Goal: Submit feedback/report problem

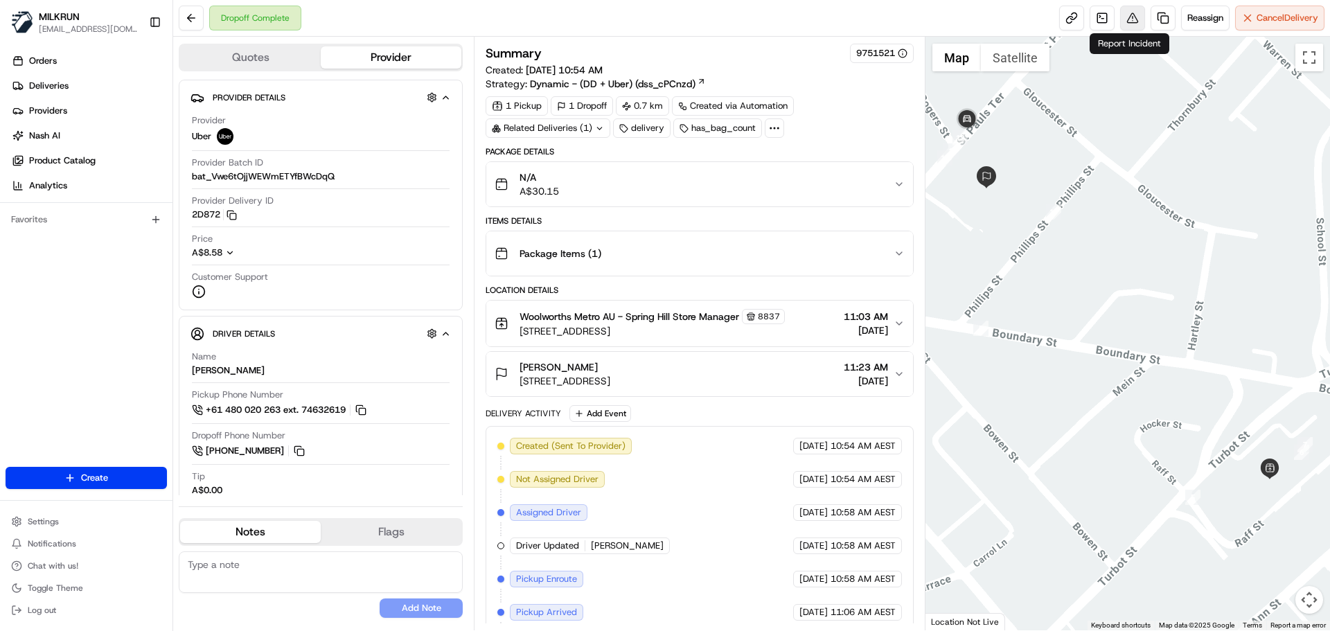
click at [1134, 19] on button at bounding box center [1132, 18] width 25 height 25
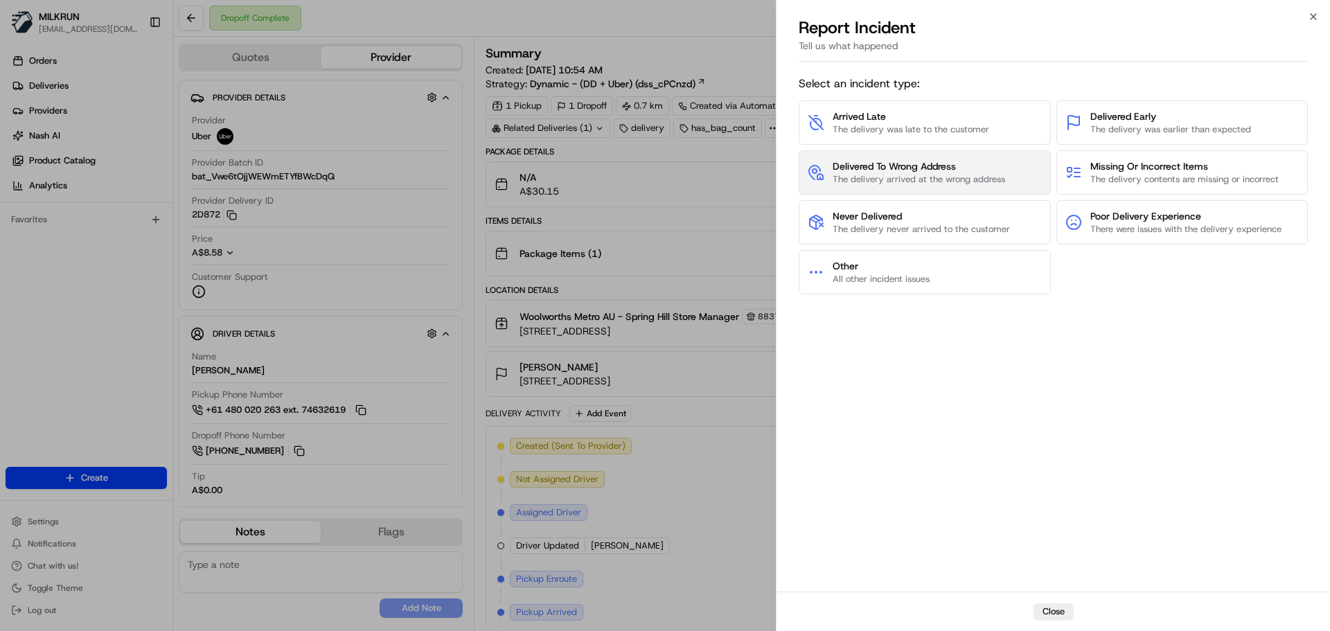
click at [983, 161] on span "Delivered To Wrong Address" at bounding box center [918, 166] width 172 height 14
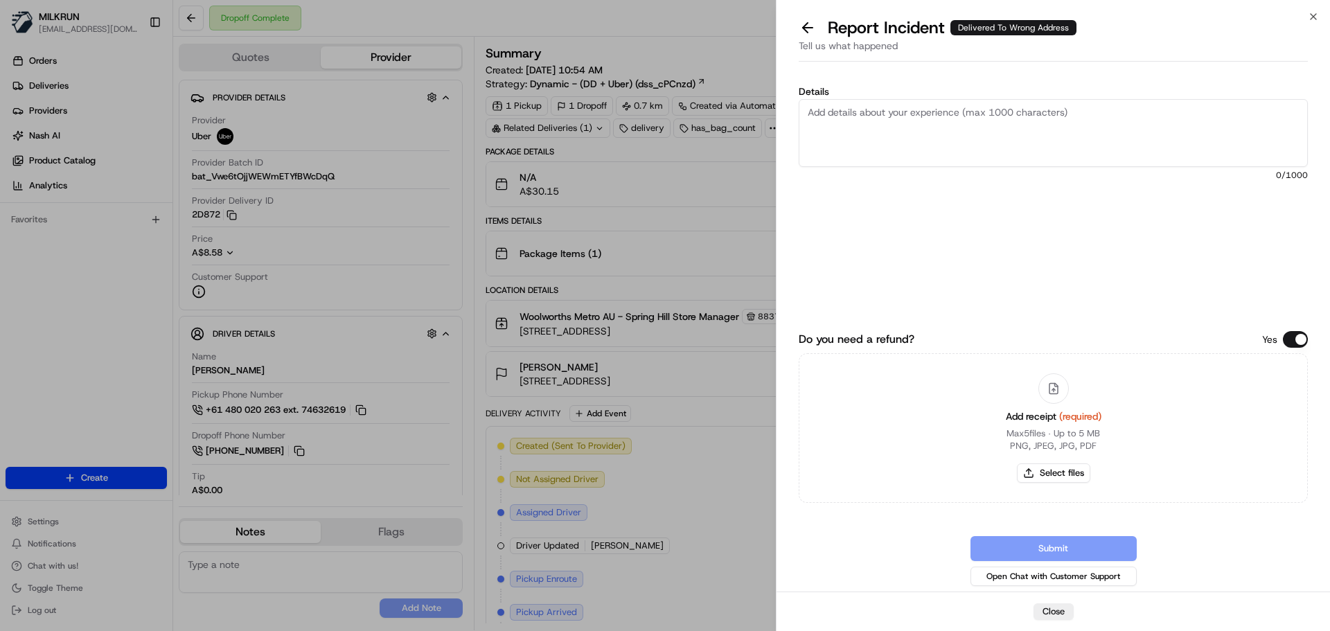
click at [938, 144] on textarea "Details" at bounding box center [1053, 133] width 509 height 68
paste textarea "Delivered to the wrong address - please refund + delivery costs."
type textarea "Delivered to the wrong address - please refund + delivery costs."
click at [1057, 469] on button "Select files" at bounding box center [1053, 472] width 73 height 19
type input "C:\fakepath\Screenshot 2025-08-21 060010.png"
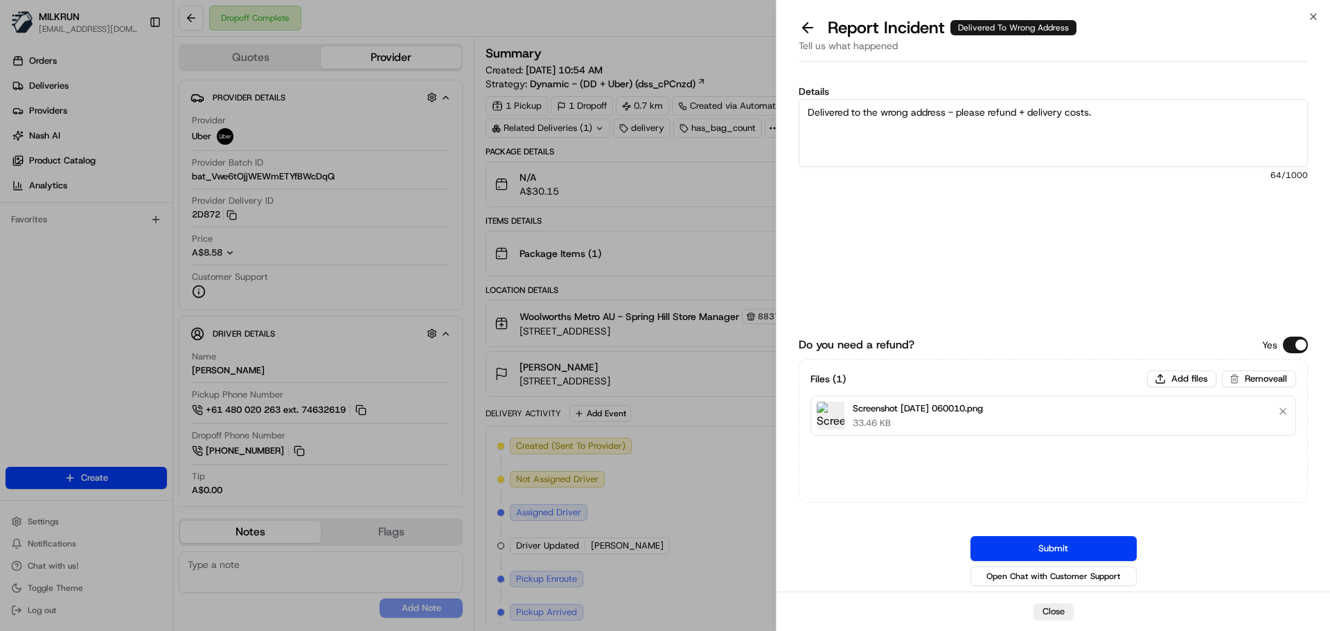
click at [1028, 546] on button "Submit" at bounding box center [1053, 548] width 166 height 25
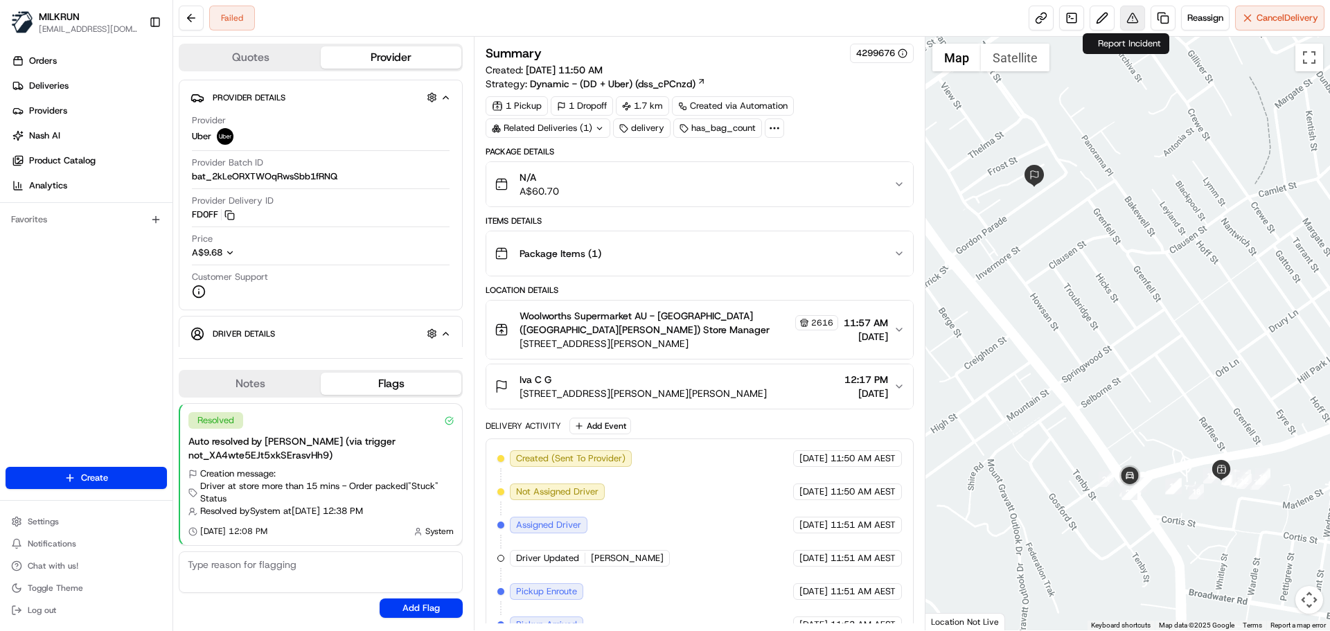
click at [1130, 16] on button at bounding box center [1132, 18] width 25 height 25
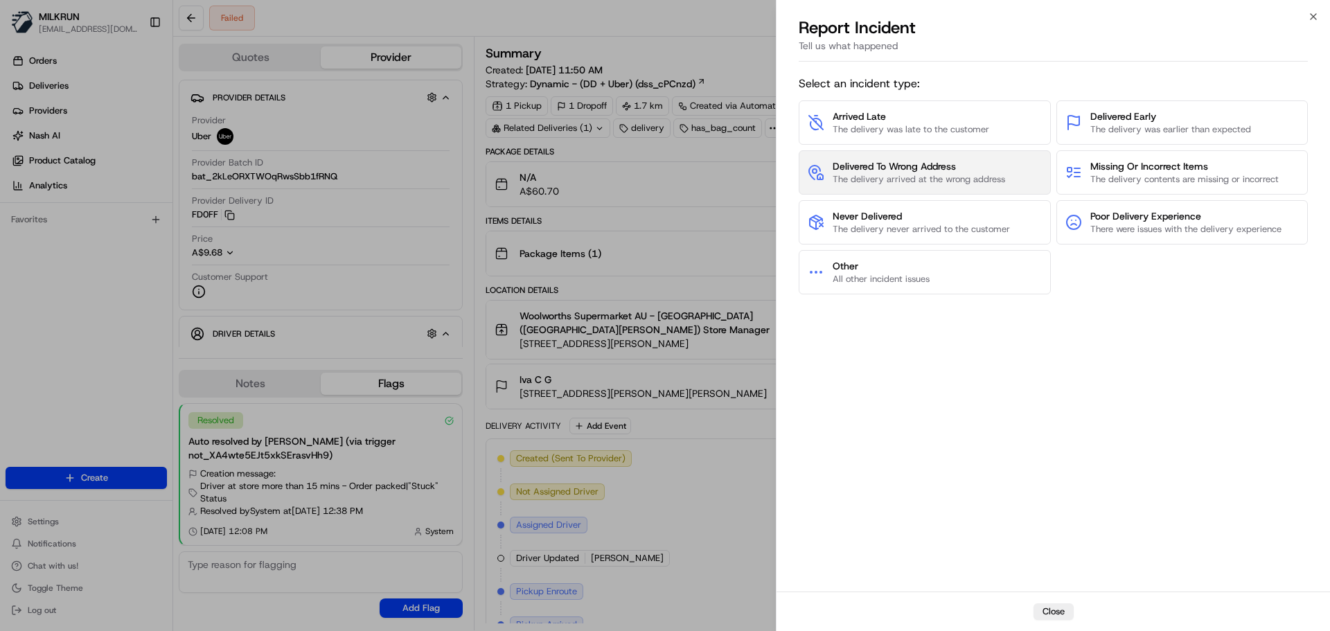
click at [922, 163] on span "Delivered To Wrong Address" at bounding box center [918, 166] width 172 height 14
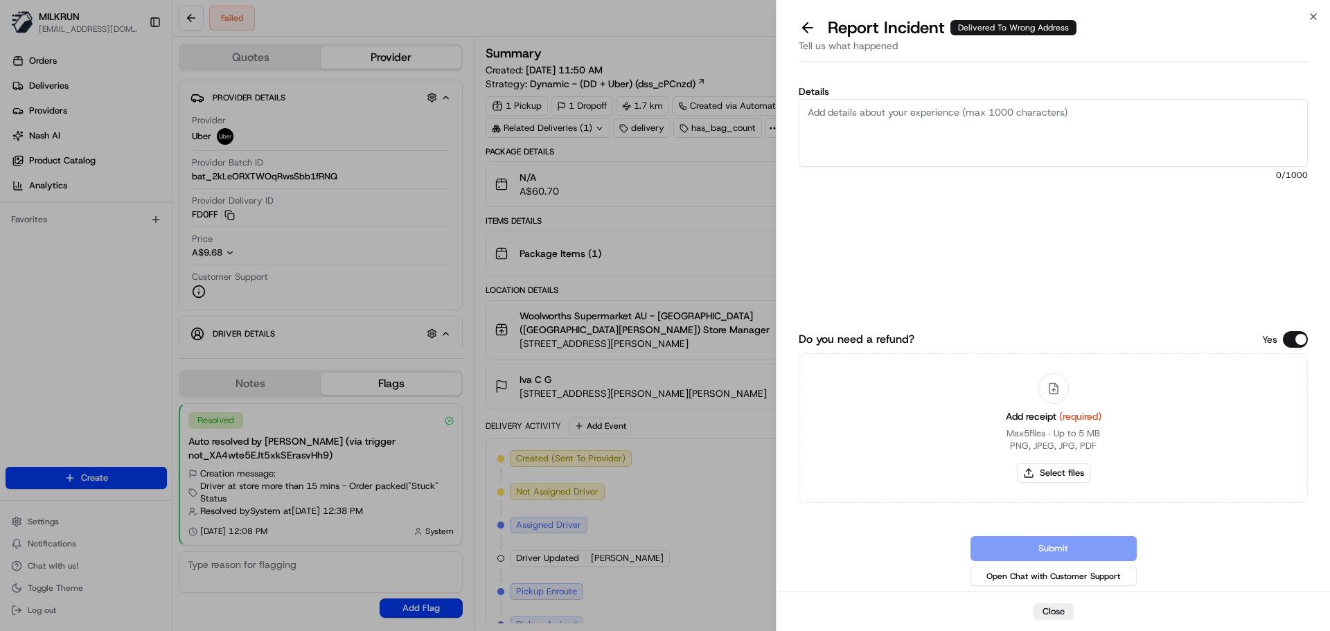
click at [934, 141] on textarea "Details" at bounding box center [1053, 133] width 509 height 68
paste textarea "Delivered to the wrong address - please refund + delivery costs."
type textarea "Delivered to the wrong address - please refund + delivery costs."
click at [1069, 473] on button "Select files" at bounding box center [1053, 472] width 73 height 19
type input "C:\fakepath\Screenshot [DATE] 060220.png"
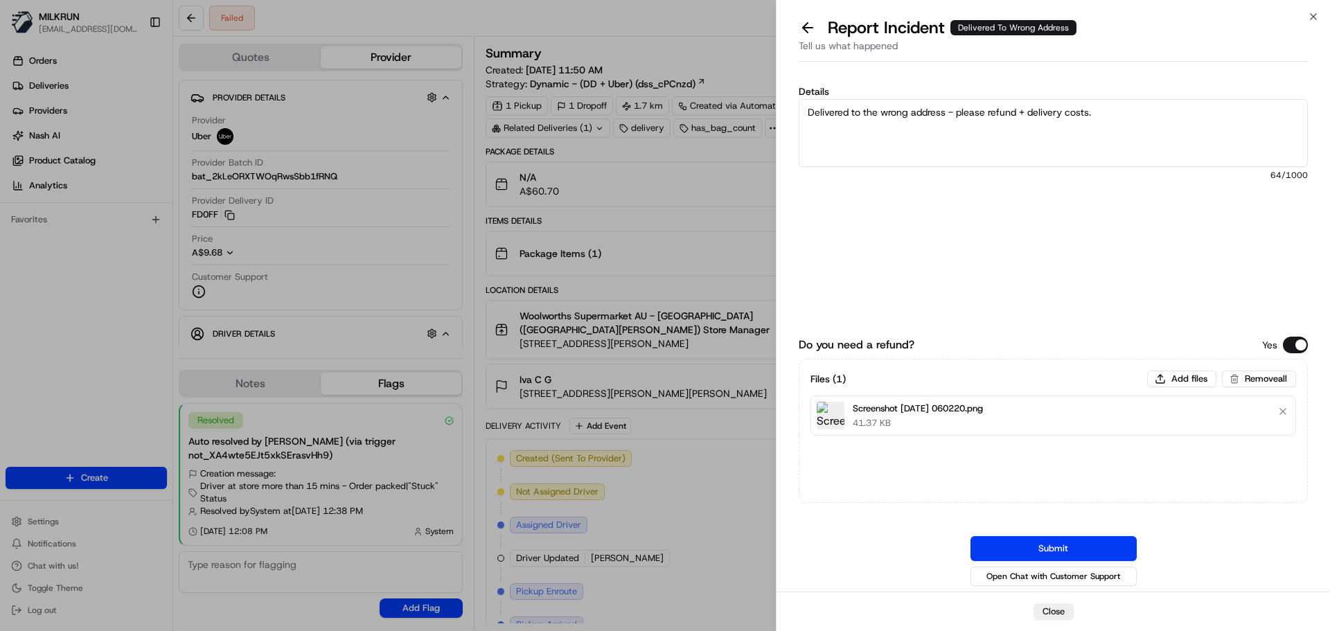
drag, startPoint x: 946, startPoint y: 114, endPoint x: 483, endPoint y: 124, distance: 462.7
click at [483, 124] on body "MILKRUN mmattar1@woolworths.com.au Toggle Sidebar Orders Deliveries Providers N…" at bounding box center [665, 315] width 1330 height 631
type textarea "Driver had an accident, no order was returned nor was anything received. - plea…"
click at [1000, 544] on button "Submit" at bounding box center [1053, 548] width 166 height 25
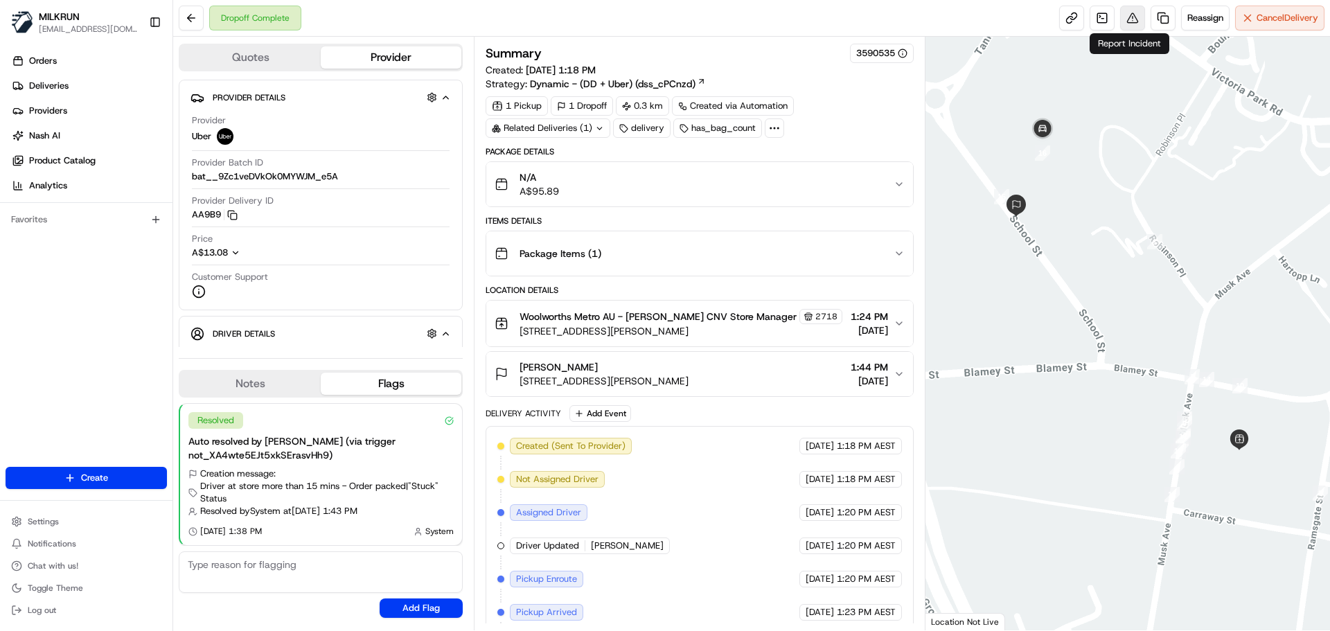
click at [1131, 17] on button at bounding box center [1132, 18] width 25 height 25
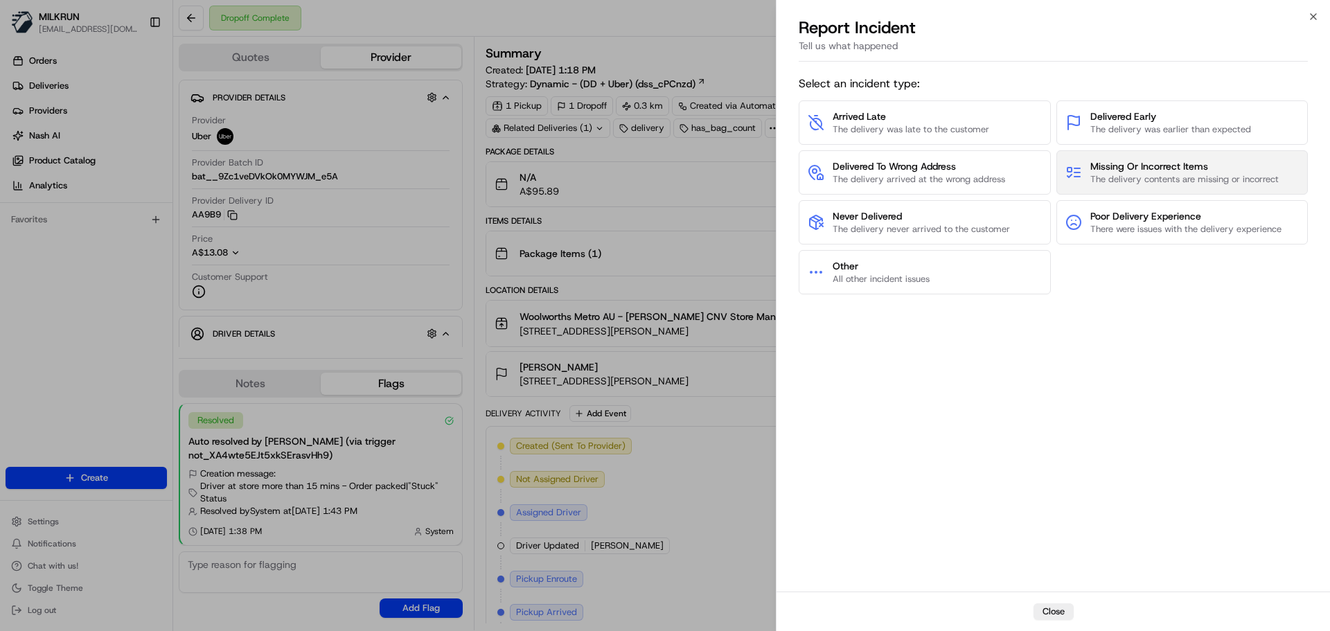
click at [1148, 180] on span "The delivery contents are missing or incorrect" at bounding box center [1184, 179] width 188 height 12
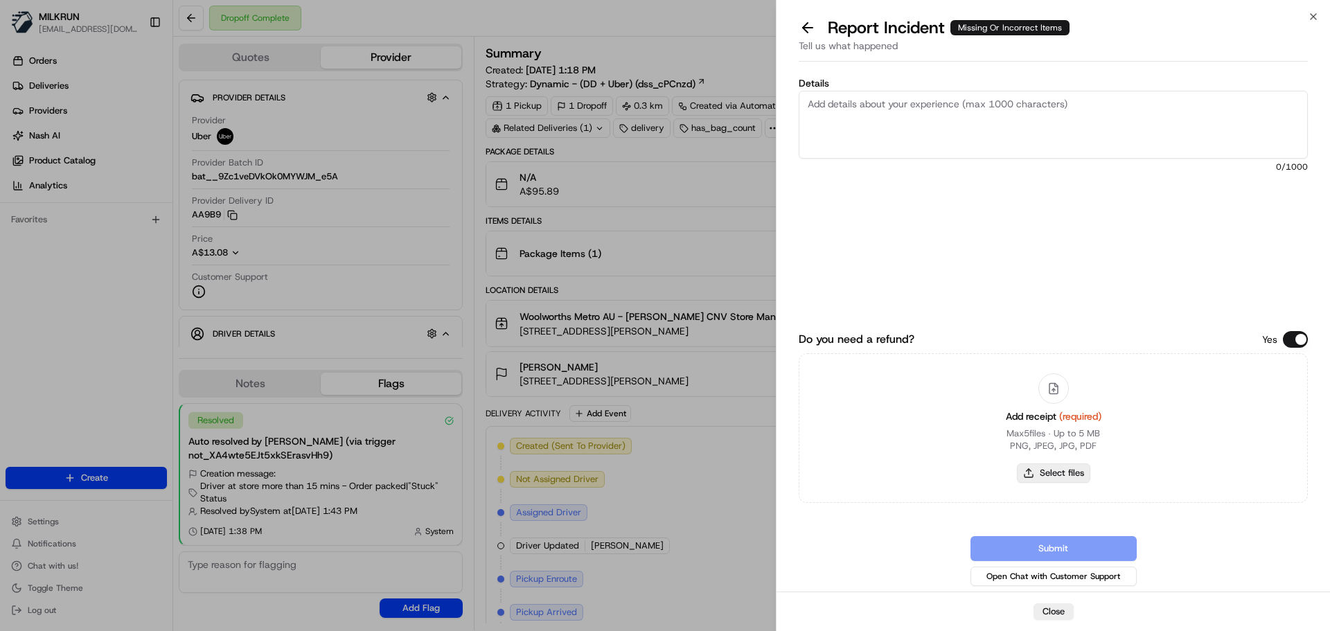
click at [1050, 479] on button "Select files" at bounding box center [1053, 472] width 73 height 19
type input "C:\fakepath\Screenshot 2025-08-21 060349.png"
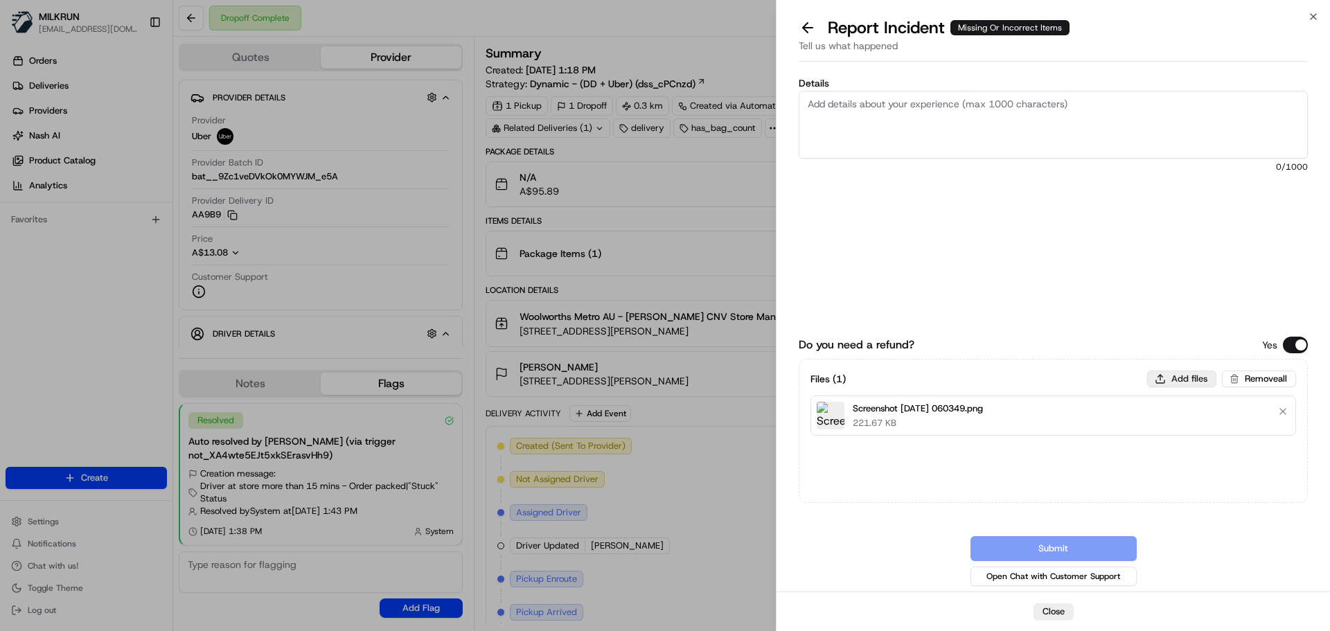
click at [1161, 376] on button "Add files" at bounding box center [1181, 379] width 69 height 17
type input "C:\fakepath\Screenshot 2025-08-21 060410.png"
click at [954, 124] on textarea "Details" at bounding box center [1053, 125] width 509 height 68
paste textarea "Customer received the wrong order, refund + delivery costs."
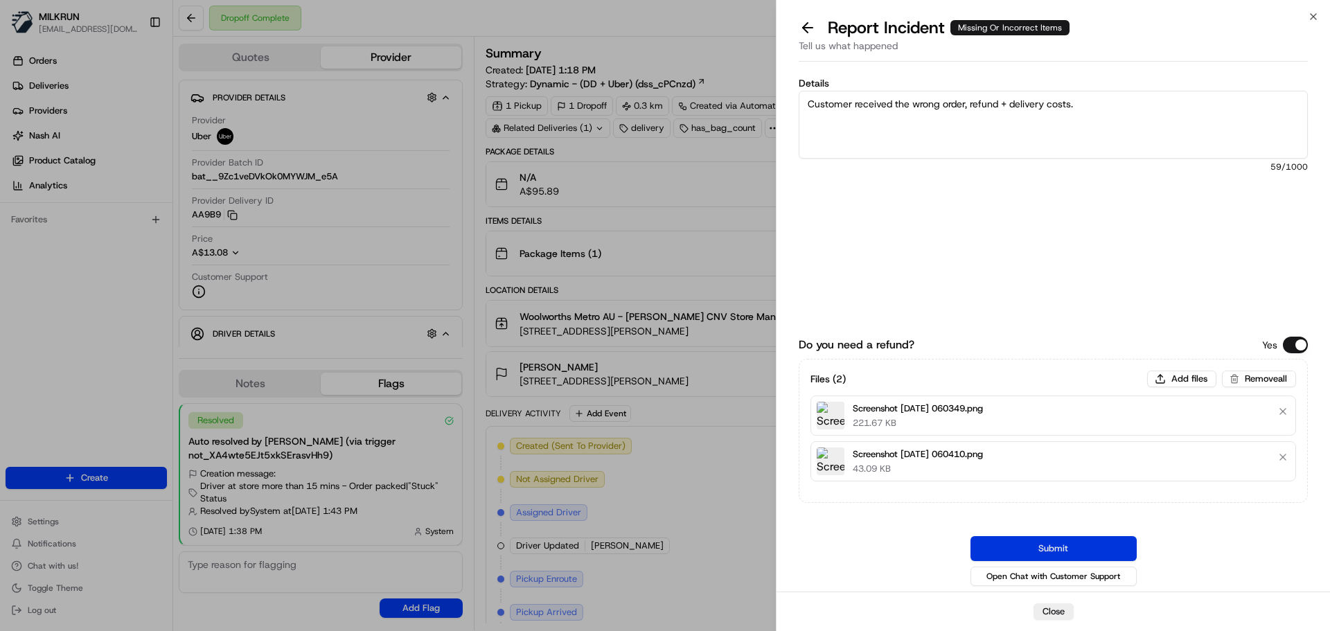
type textarea "Customer received the wrong order, refund + delivery costs."
click at [994, 541] on button "Submit" at bounding box center [1053, 548] width 166 height 25
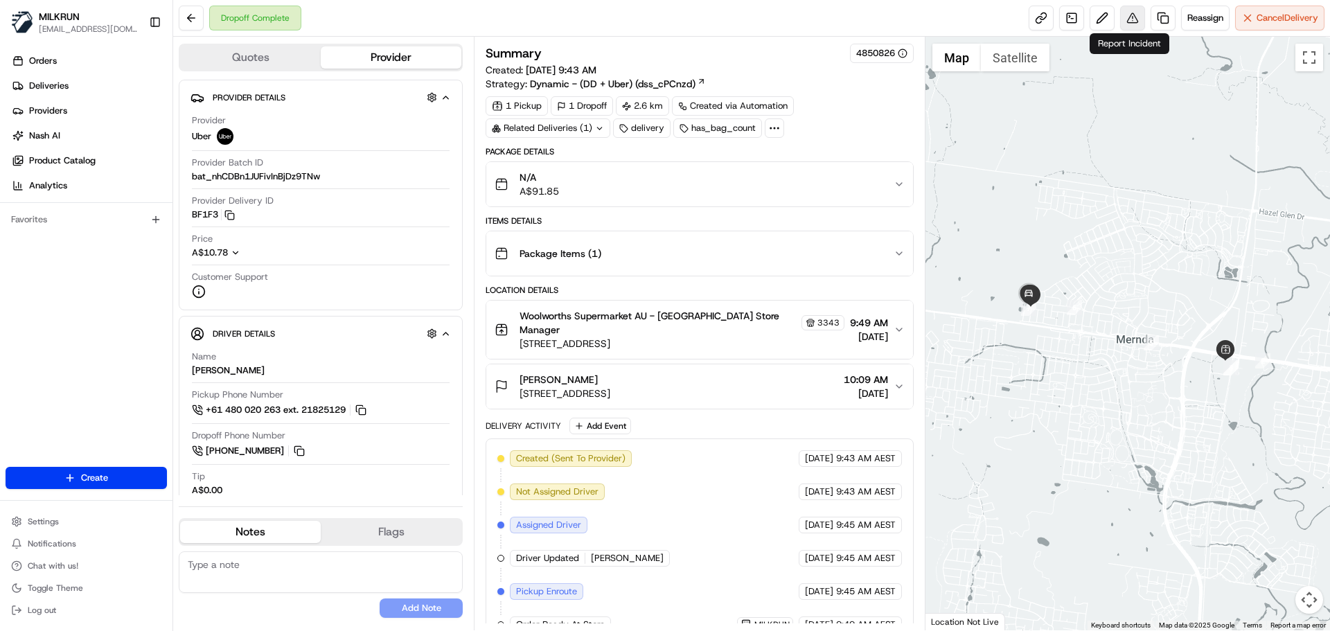
click at [1124, 18] on button at bounding box center [1132, 18] width 25 height 25
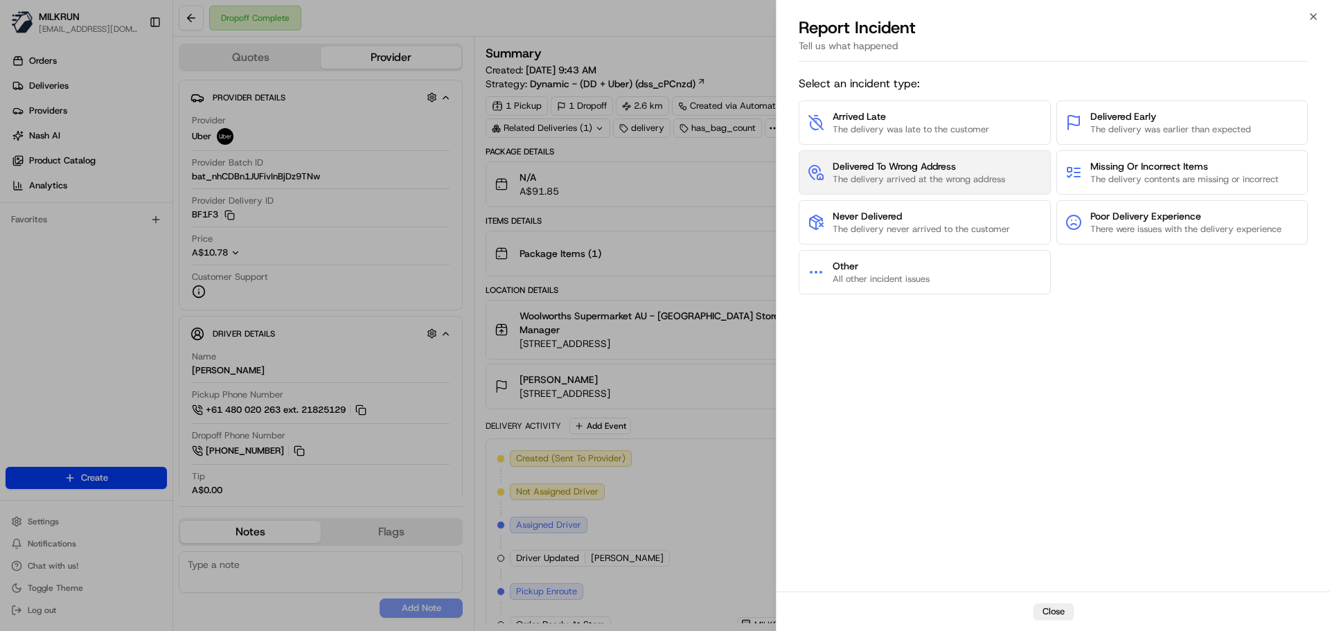
click at [956, 181] on span "The delivery arrived at the wrong address" at bounding box center [918, 179] width 172 height 12
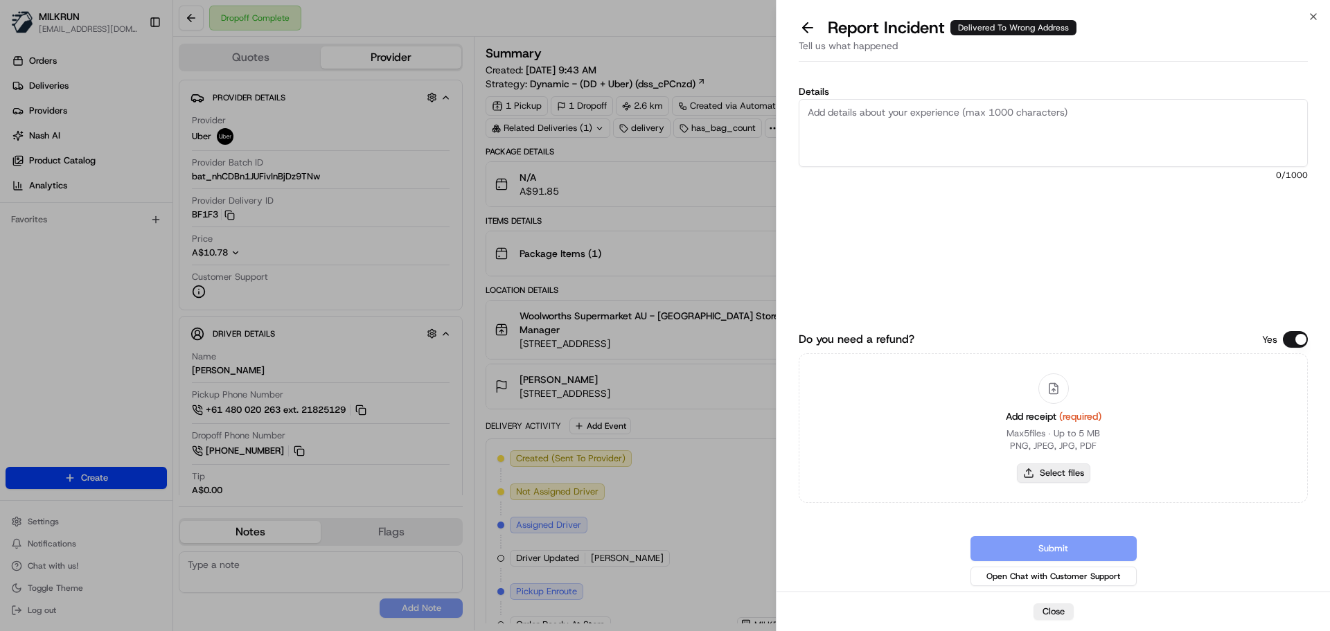
click at [1060, 473] on button "Select files" at bounding box center [1053, 472] width 73 height 19
type input "C:\fakepath\Screenshot 2025-08-21 060559.png"
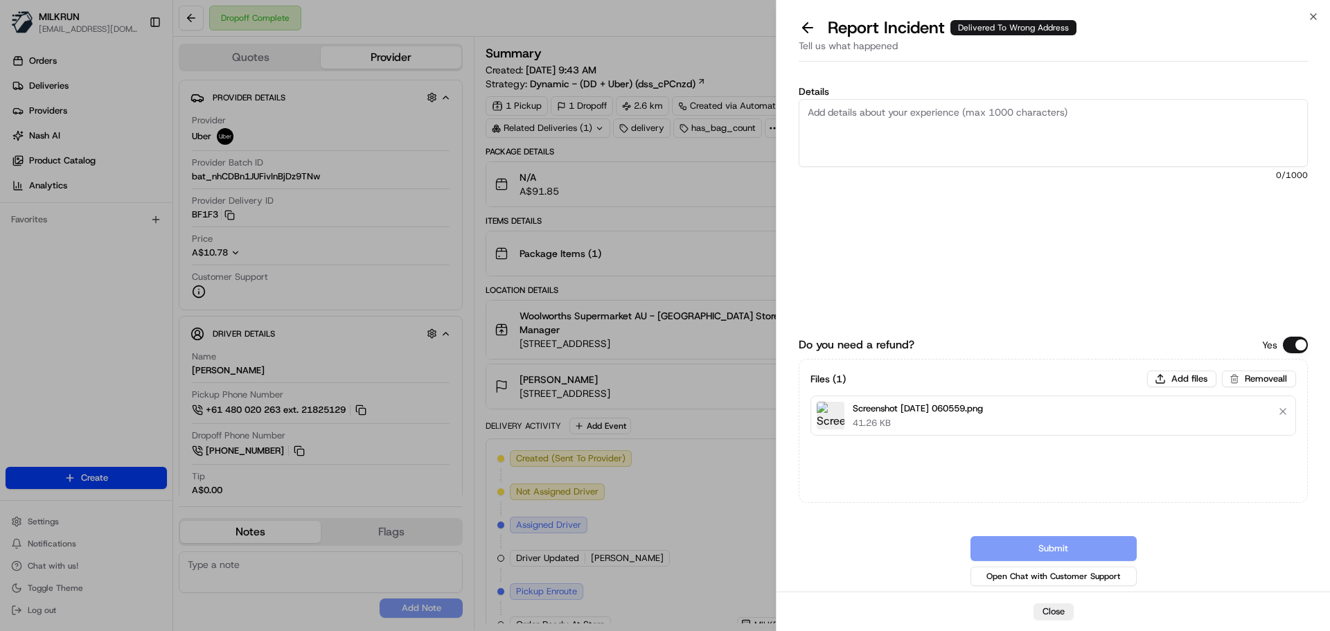
drag, startPoint x: 237, startPoint y: 26, endPoint x: 211, endPoint y: 7, distance: 32.3
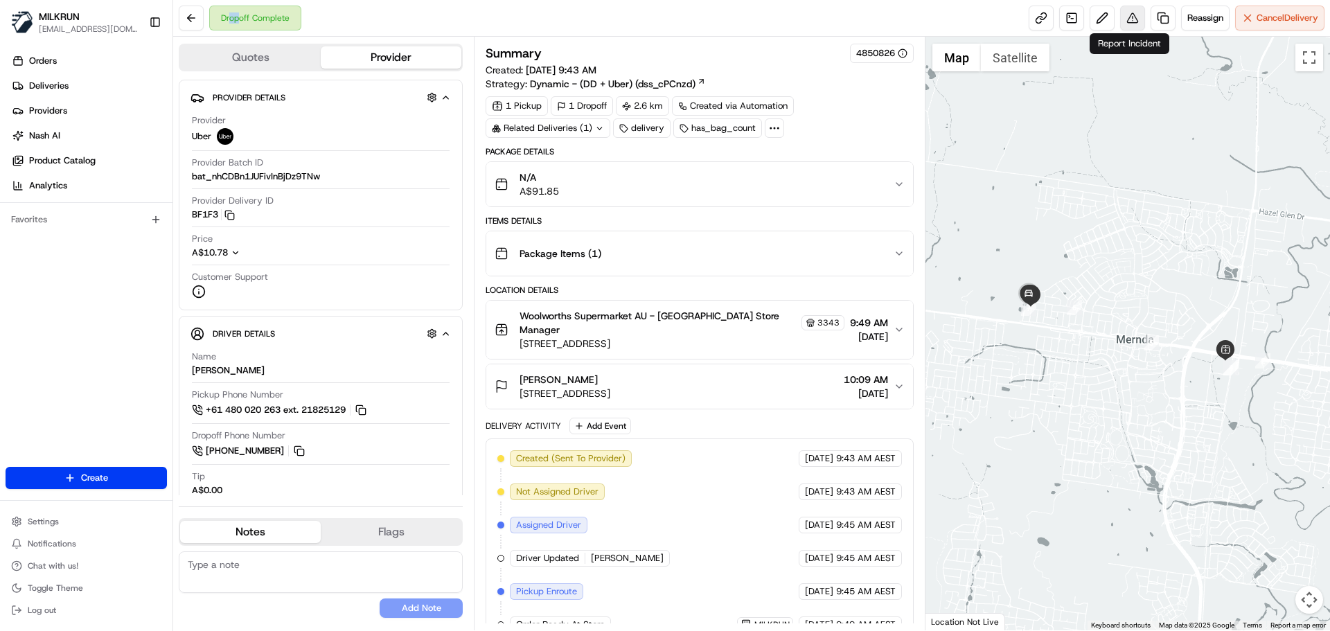
click at [1120, 14] on button at bounding box center [1132, 18] width 25 height 25
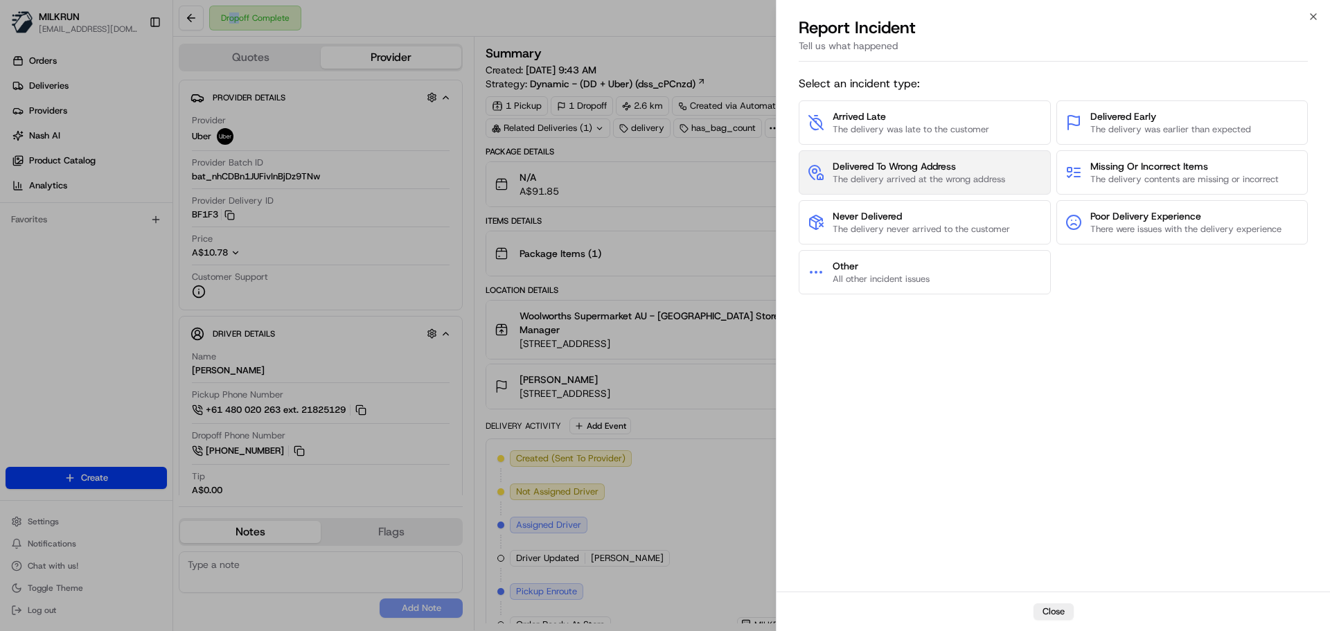
click at [894, 175] on span "The delivery arrived at the wrong address" at bounding box center [918, 179] width 172 height 12
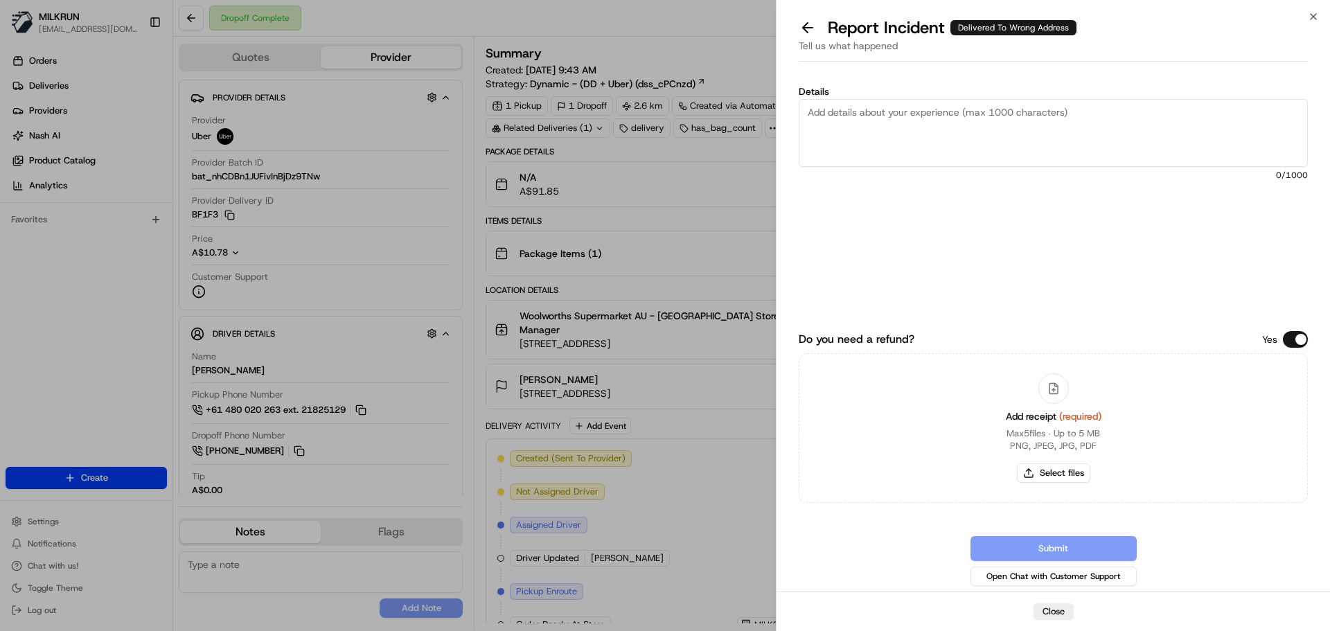
click at [920, 127] on textarea "Details" at bounding box center [1053, 133] width 509 height 68
paste textarea "Delivered to the wrong address - please refund + delivery costs."
type textarea "Delivered to the wrong address - please refund + delivery costs."
click at [1051, 472] on button "Select files" at bounding box center [1053, 472] width 73 height 19
type input "C:\fakepath\Screenshot 2025-08-21 060559.png"
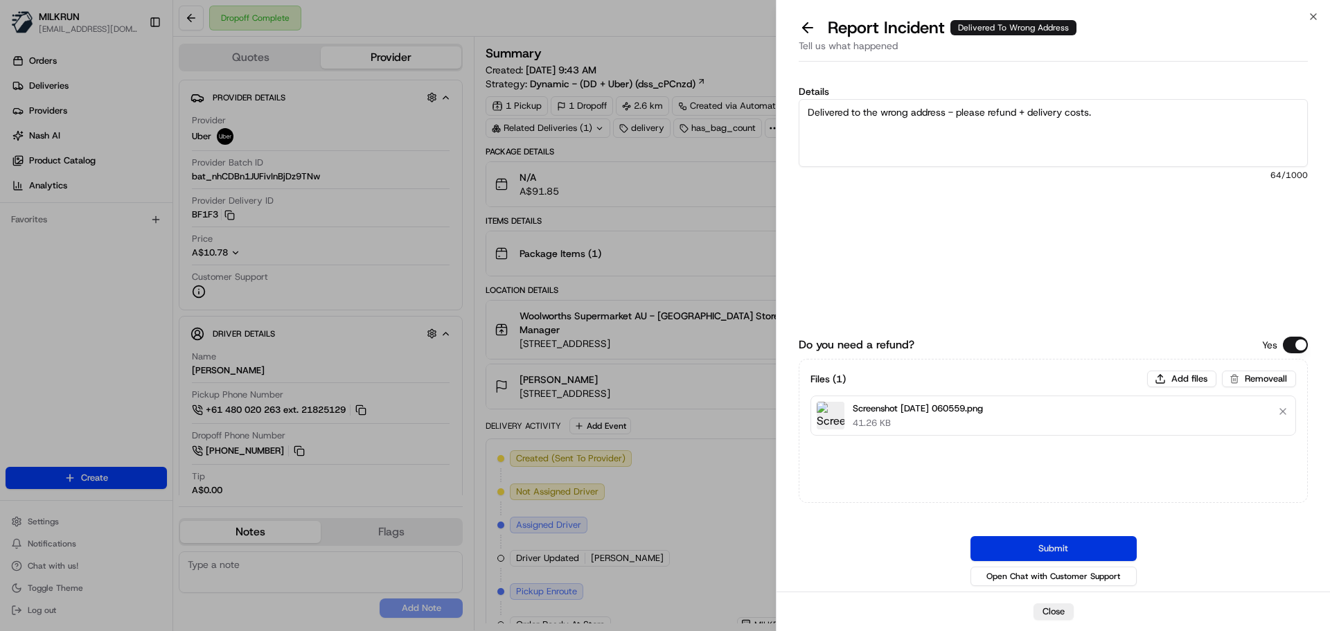
click at [1040, 554] on button "Submit" at bounding box center [1053, 548] width 166 height 25
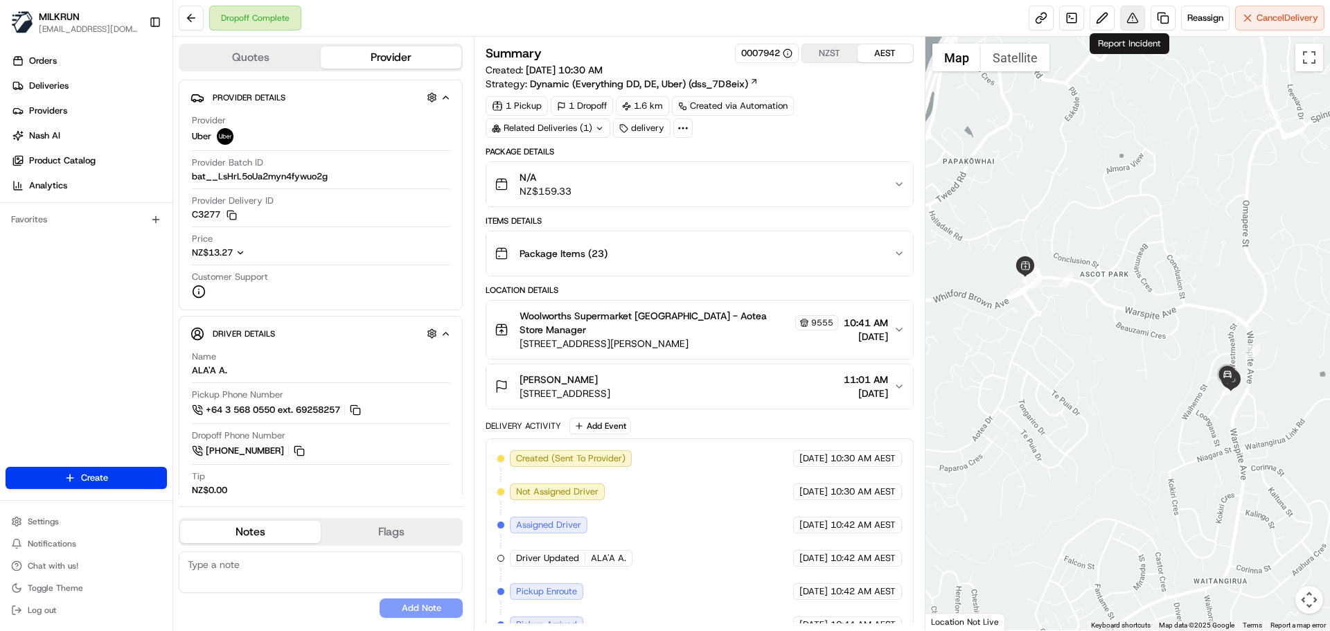
click at [1125, 19] on button at bounding box center [1132, 18] width 25 height 25
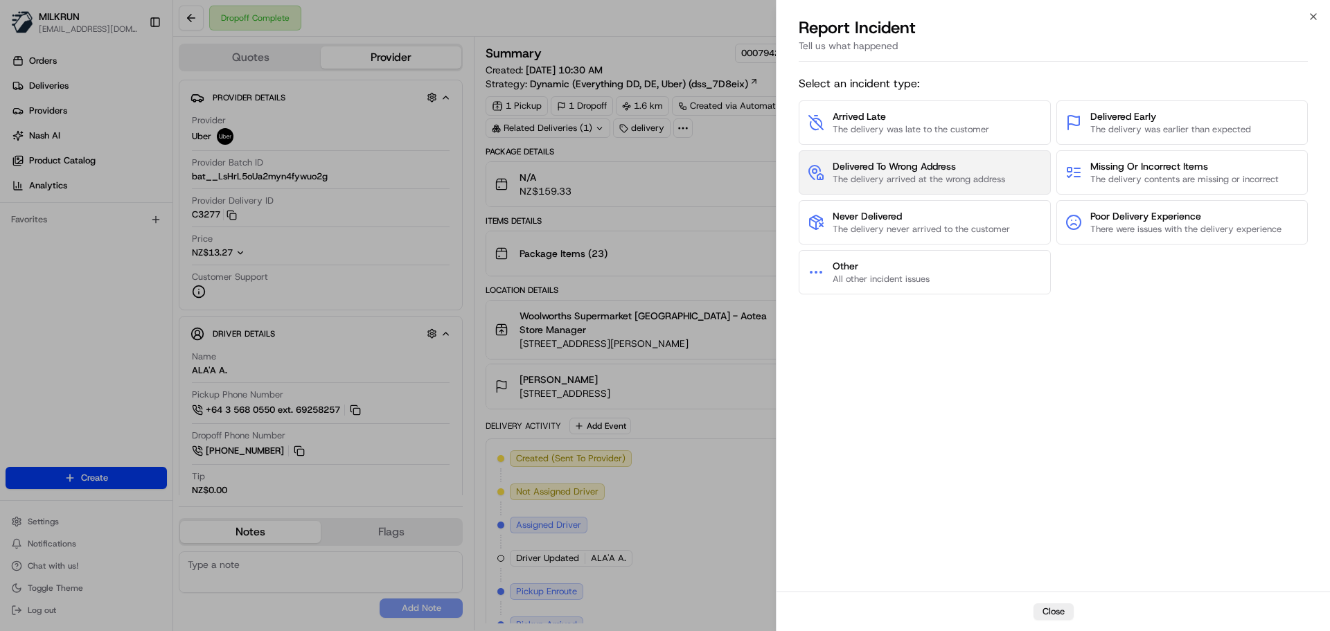
click at [951, 179] on span "The delivery arrived at the wrong address" at bounding box center [918, 179] width 172 height 12
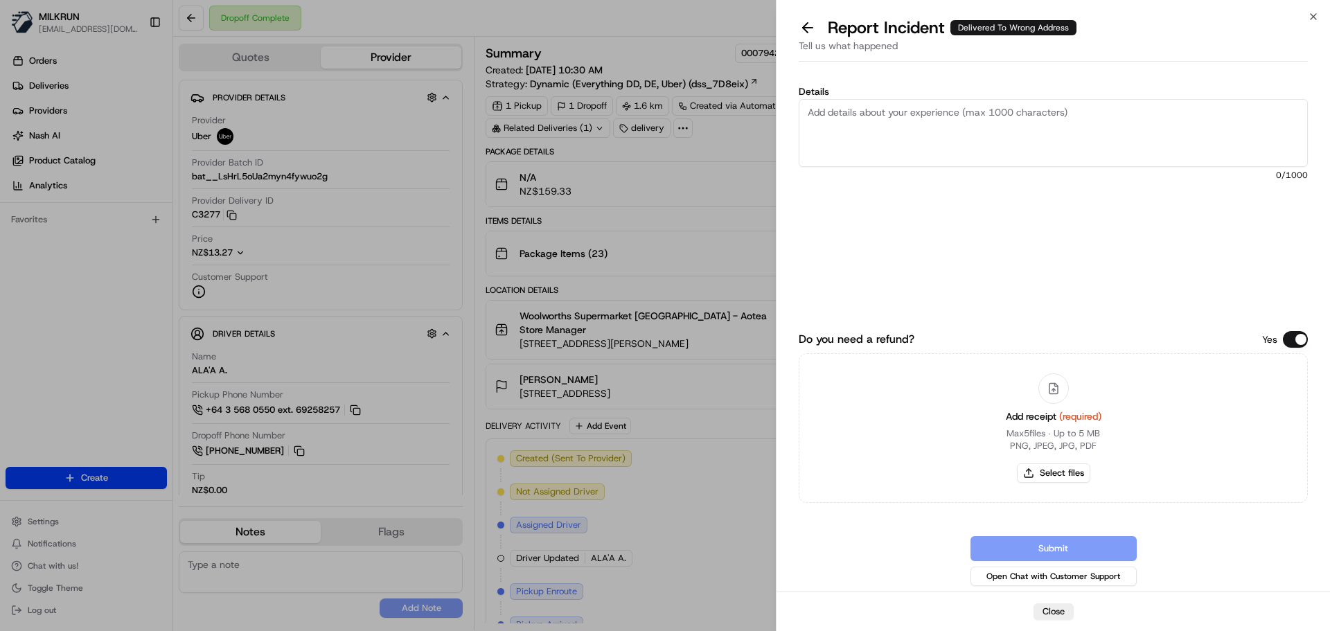
click at [916, 127] on textarea "Details" at bounding box center [1053, 133] width 509 height 68
paste textarea "Delivered to the wrong address - please refund + delivery costs."
type textarea "Delivered to the wrong address - please refund + delivery costs."
click at [1029, 463] on button "Select files" at bounding box center [1053, 472] width 73 height 19
type input "C:\fakepath\Screenshot 2025-08-21 060732.png"
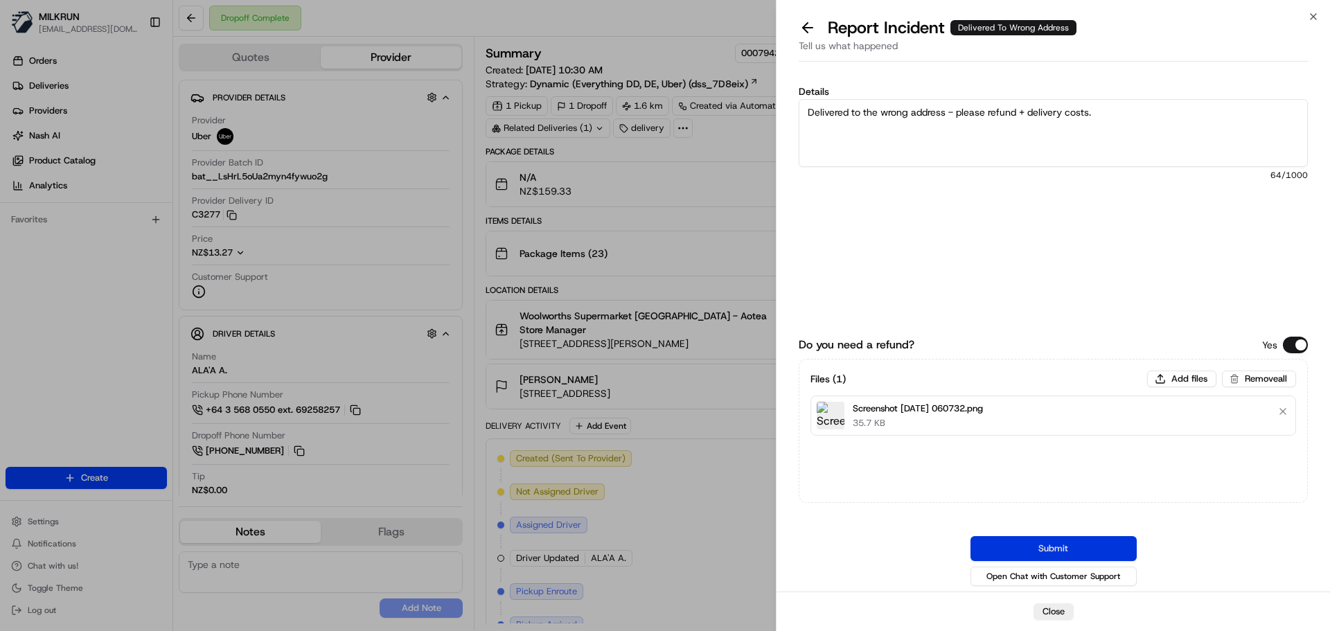
click at [986, 544] on button "Submit" at bounding box center [1053, 548] width 166 height 25
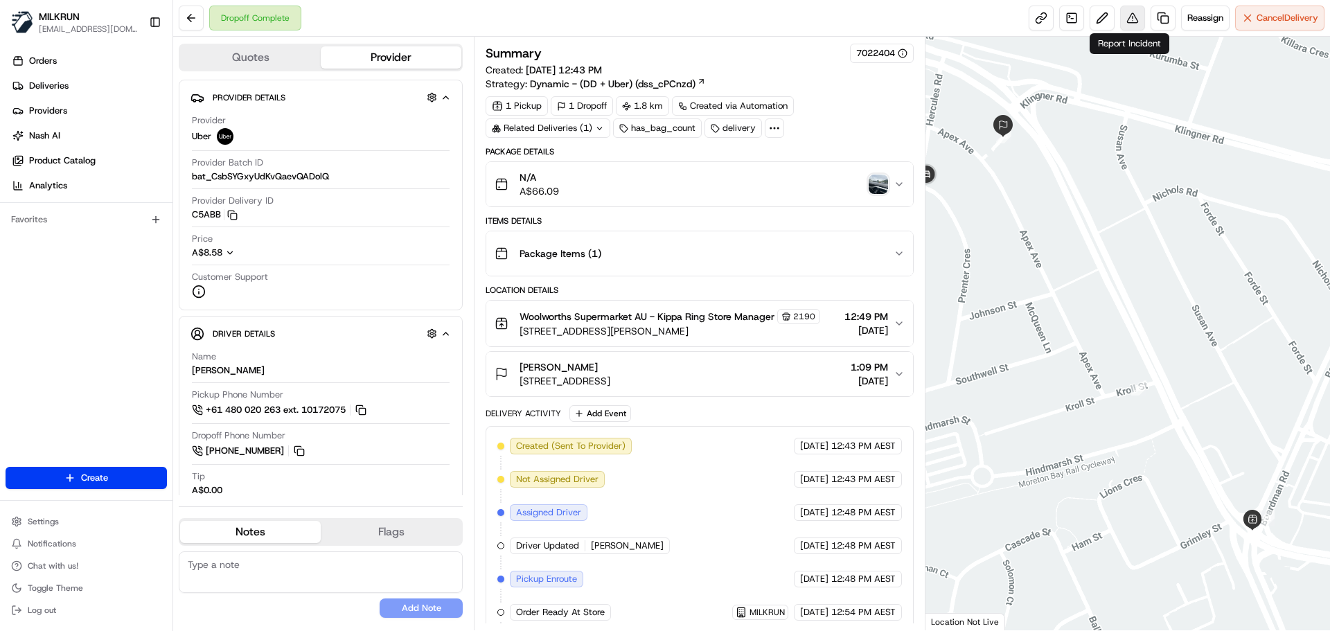
click at [1130, 15] on button at bounding box center [1132, 18] width 25 height 25
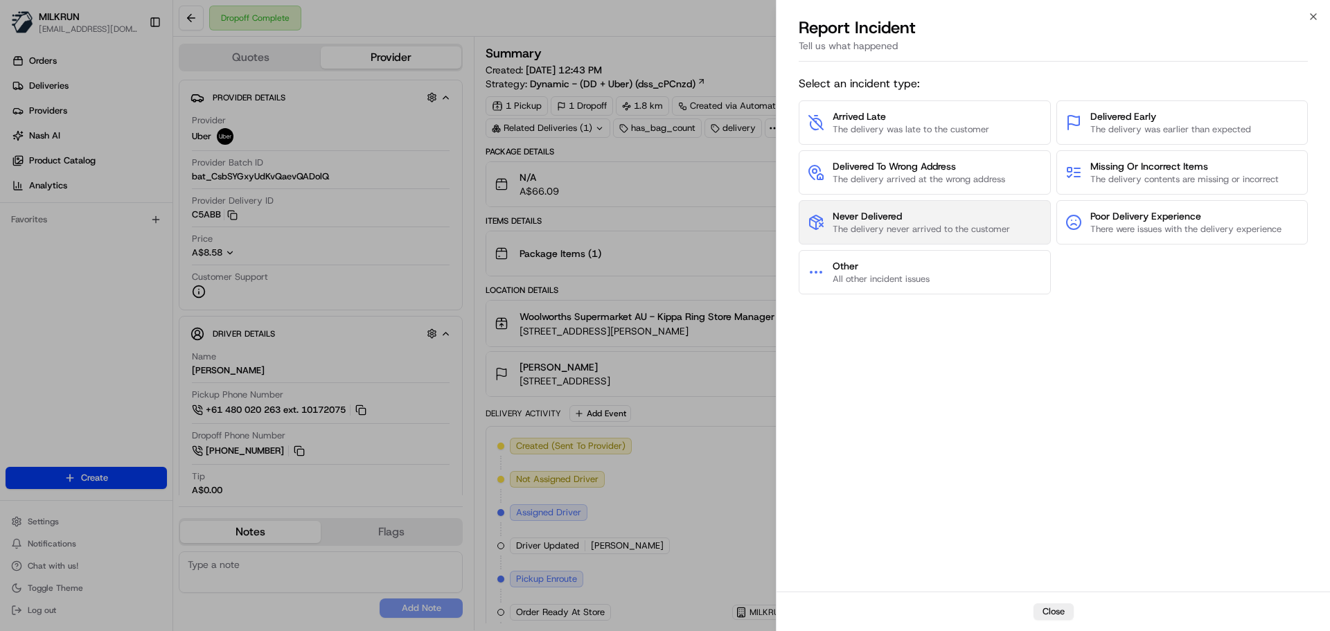
click at [952, 218] on span "Never Delivered" at bounding box center [920, 216] width 177 height 14
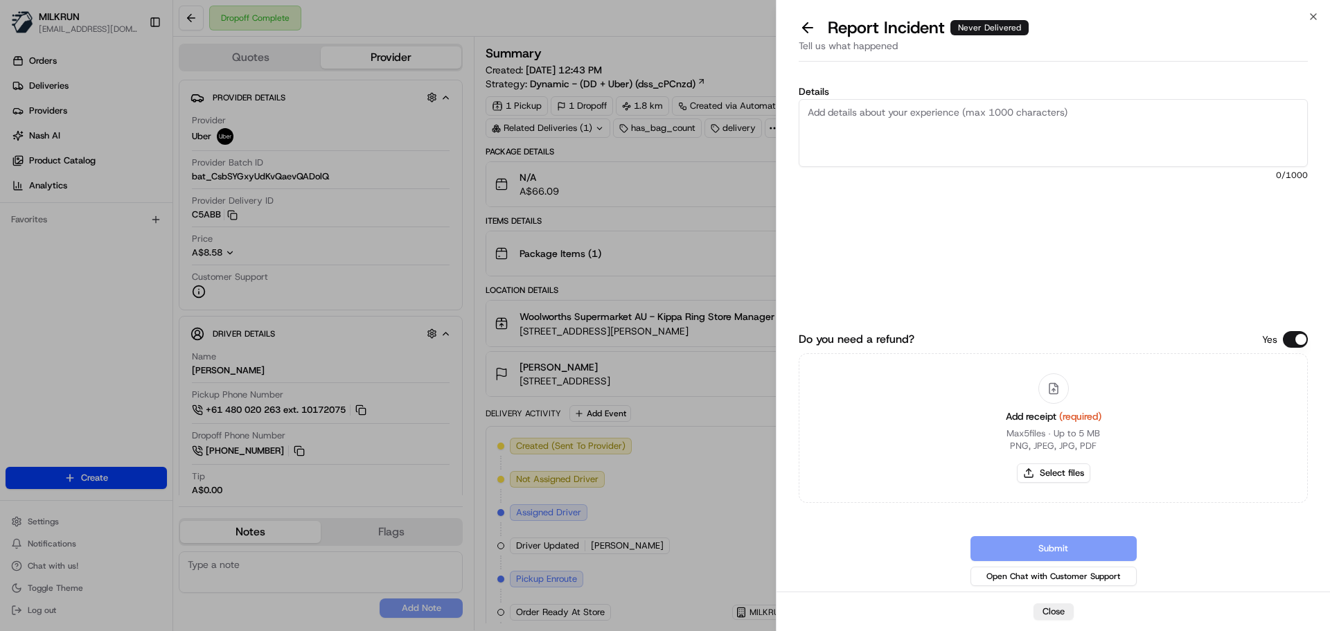
click at [926, 140] on textarea "Details" at bounding box center [1053, 133] width 509 height 68
click at [804, 23] on button at bounding box center [807, 27] width 29 height 19
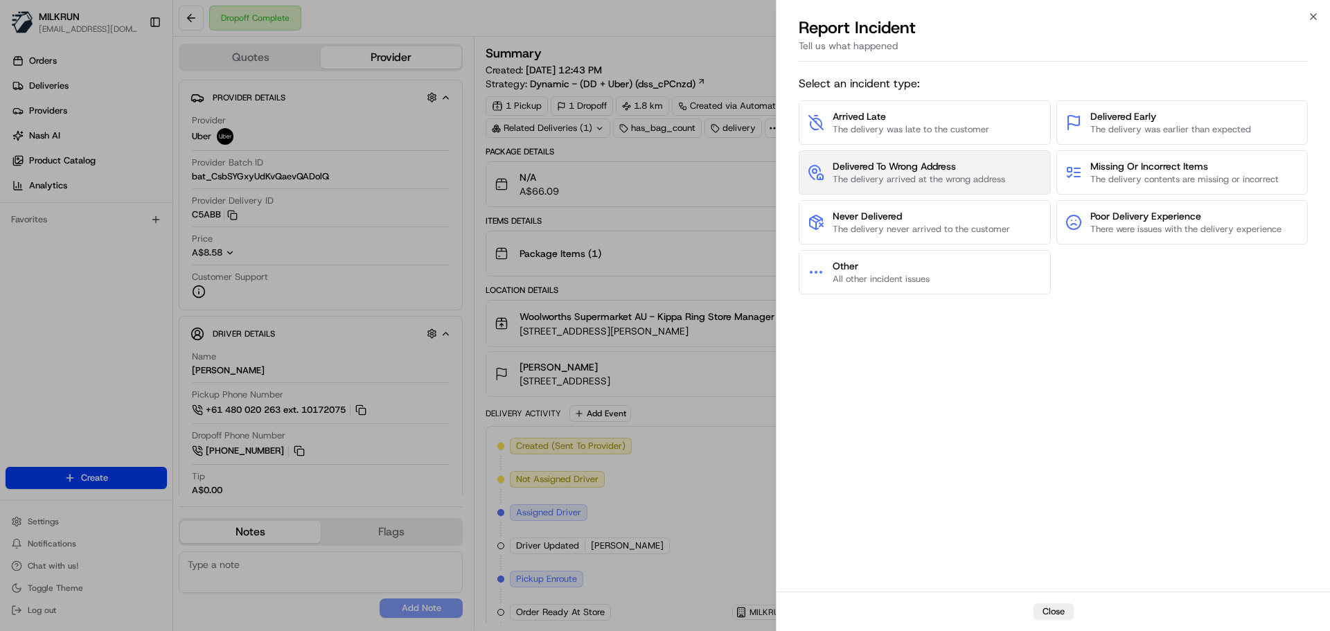
click at [900, 181] on span "The delivery arrived at the wrong address" at bounding box center [918, 179] width 172 height 12
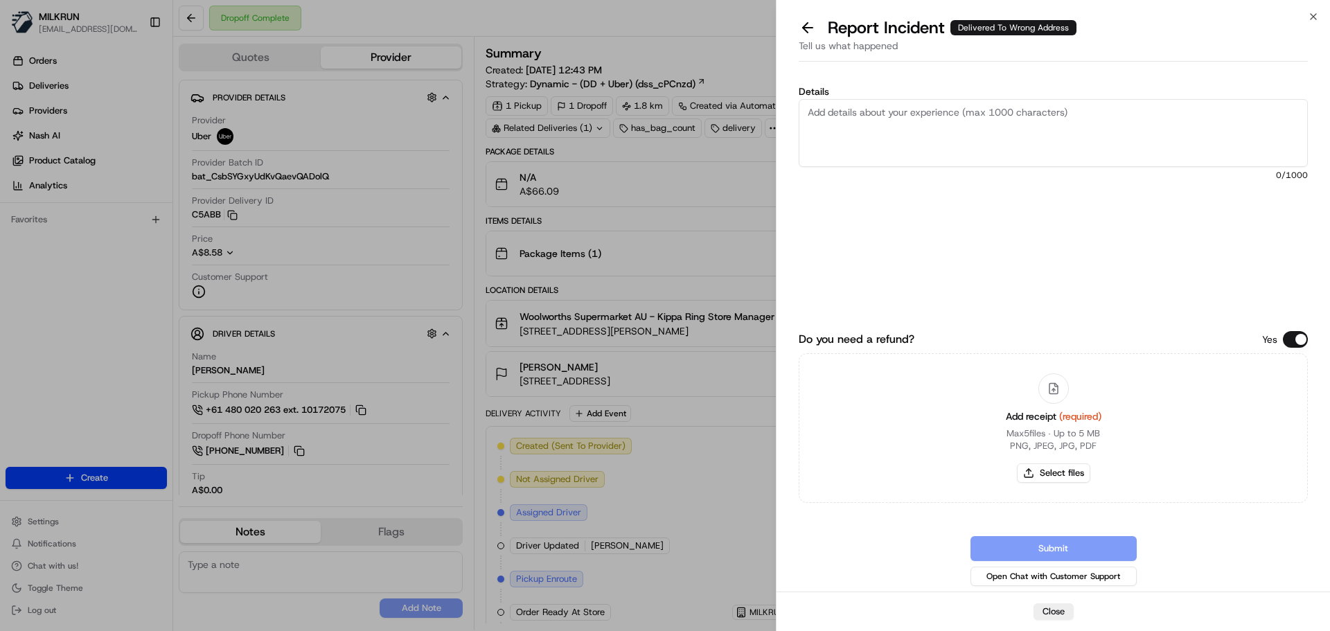
click at [914, 154] on textarea "Details" at bounding box center [1053, 133] width 509 height 68
paste textarea "Delivered to the wrong address - please refund + delivery costs."
type textarea "Delivered to the wrong address - please refund + delivery costs."
click at [1043, 471] on button "Select files" at bounding box center [1053, 472] width 73 height 19
type input "C:\fakepath\Screenshot 2025-08-21 060841.png"
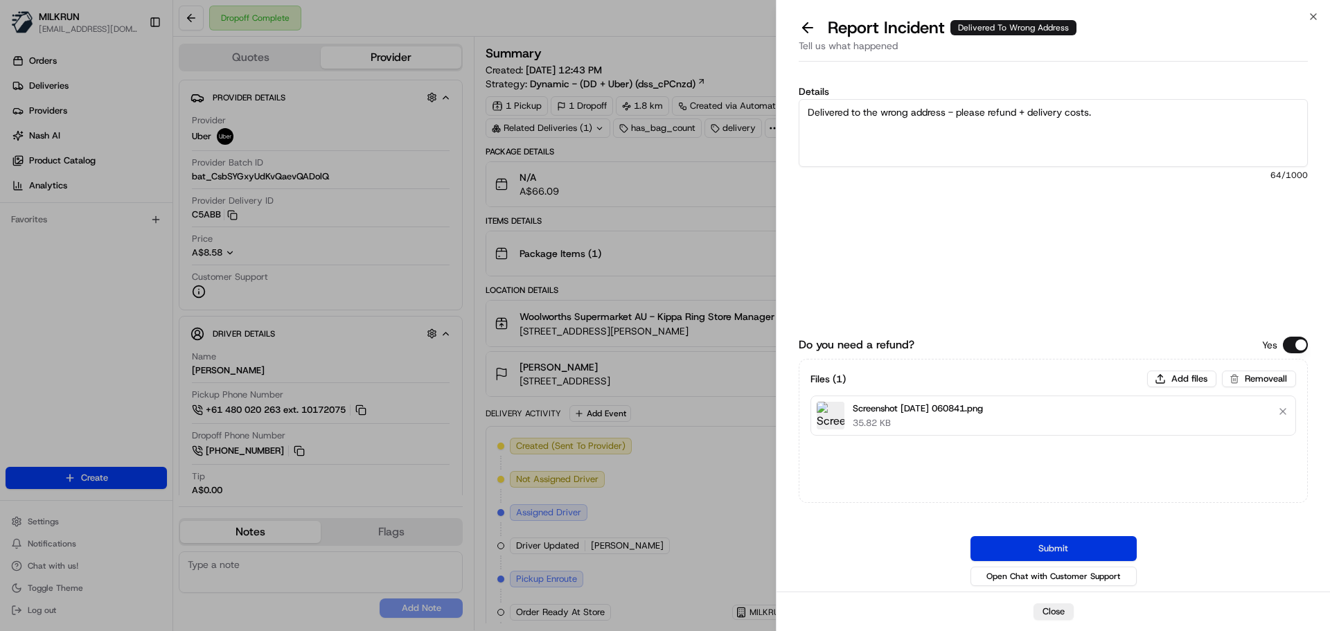
click at [1044, 546] on button "Submit" at bounding box center [1053, 548] width 166 height 25
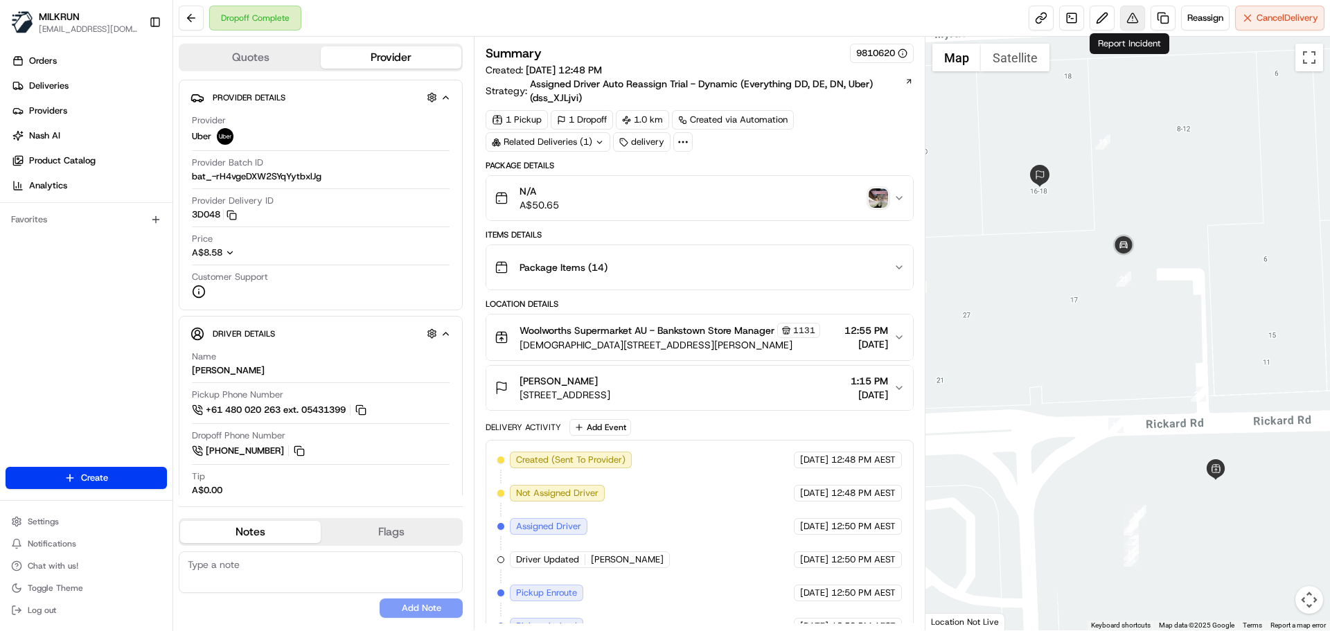
click at [1123, 18] on button at bounding box center [1132, 18] width 25 height 25
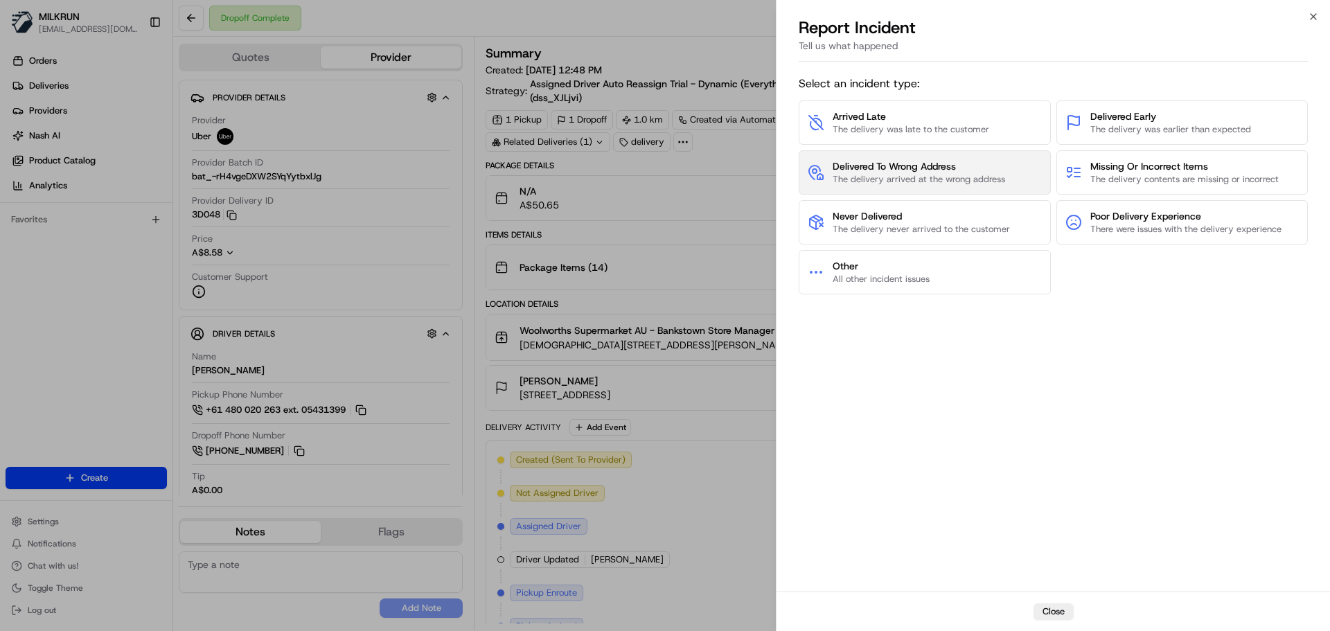
click at [976, 185] on span "The delivery arrived at the wrong address" at bounding box center [918, 179] width 172 height 12
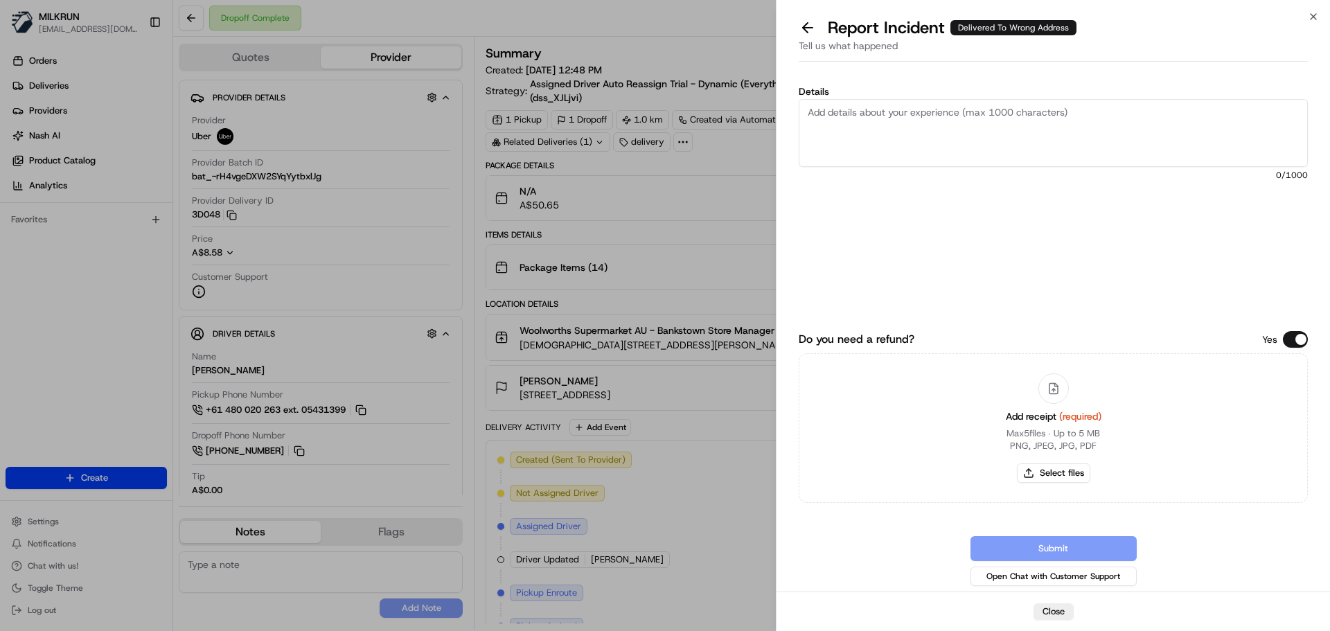
click at [970, 138] on textarea "Details" at bounding box center [1053, 133] width 509 height 68
paste textarea "Delivered to the wrong address - please refund + delivery costs."
type textarea "Delivered to the wrong address - please refund + delivery costs."
click at [1056, 470] on button "Select files" at bounding box center [1053, 472] width 73 height 19
type input "C:\fakepath\Screenshot [DATE] 060958.png"
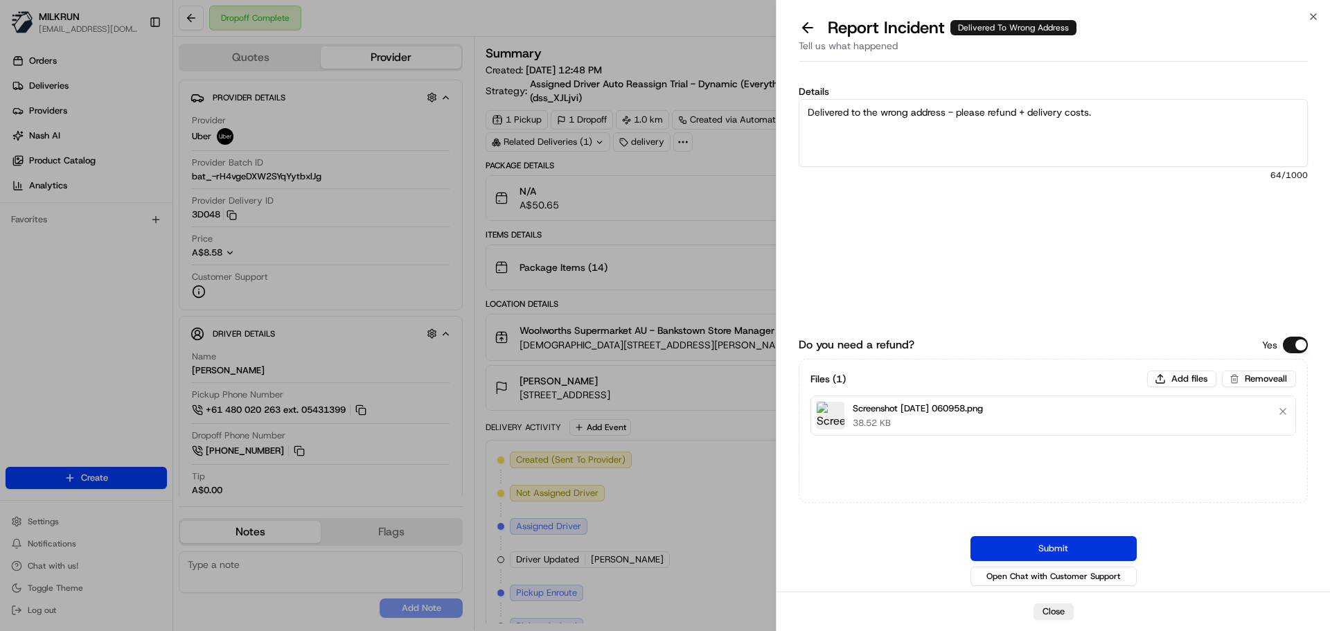
click at [1017, 553] on button "Submit" at bounding box center [1053, 548] width 166 height 25
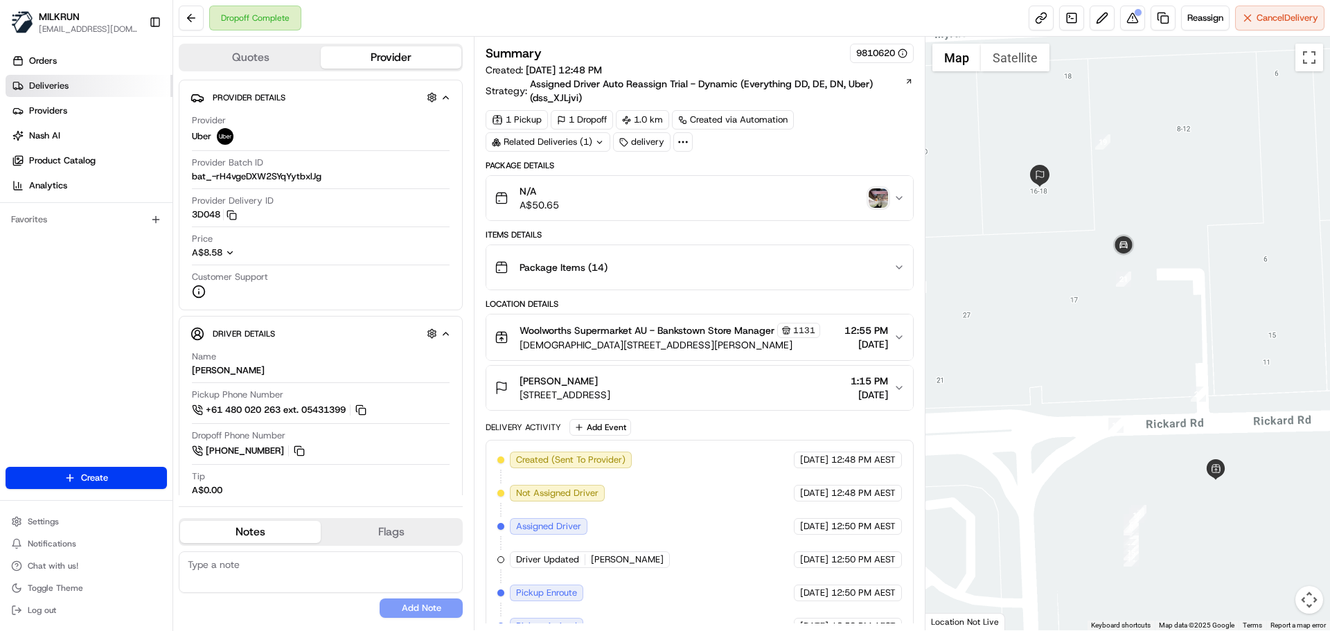
click at [91, 82] on link "Deliveries" at bounding box center [89, 86] width 167 height 22
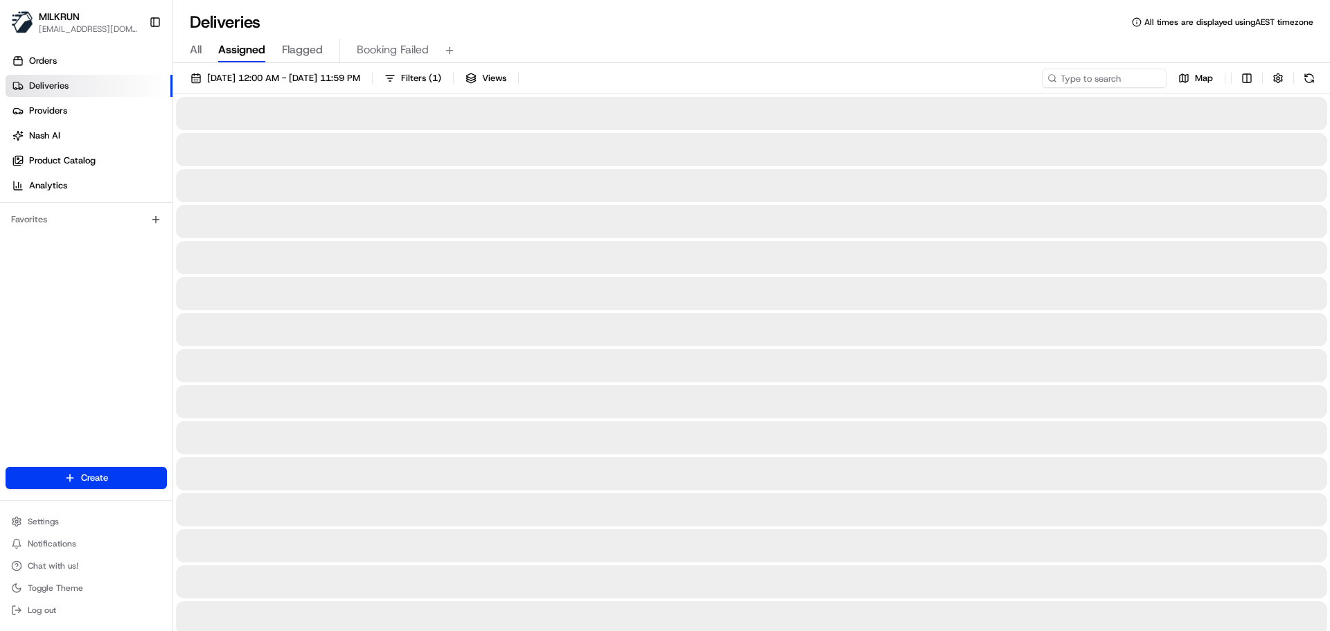
click at [191, 51] on span "All" at bounding box center [196, 50] width 12 height 17
click at [199, 48] on span "All" at bounding box center [196, 50] width 12 height 17
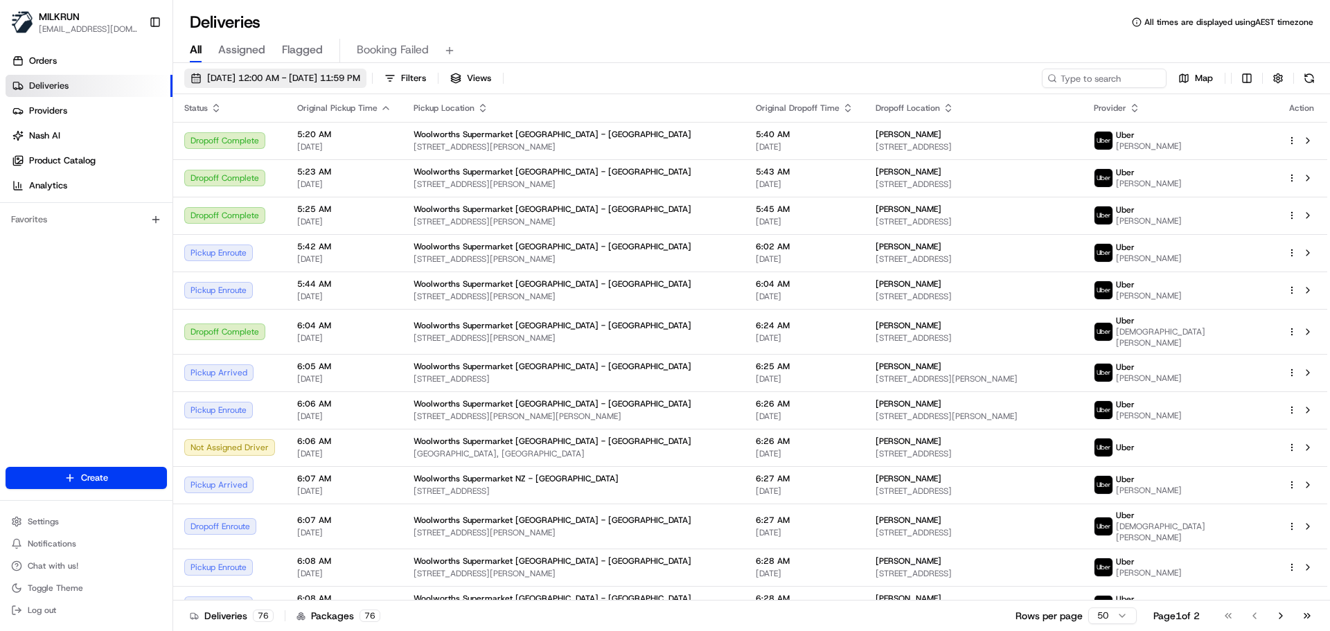
click at [328, 73] on span "21/08/2025 12:00 AM - 21/08/2025 11:59 PM" at bounding box center [283, 78] width 153 height 12
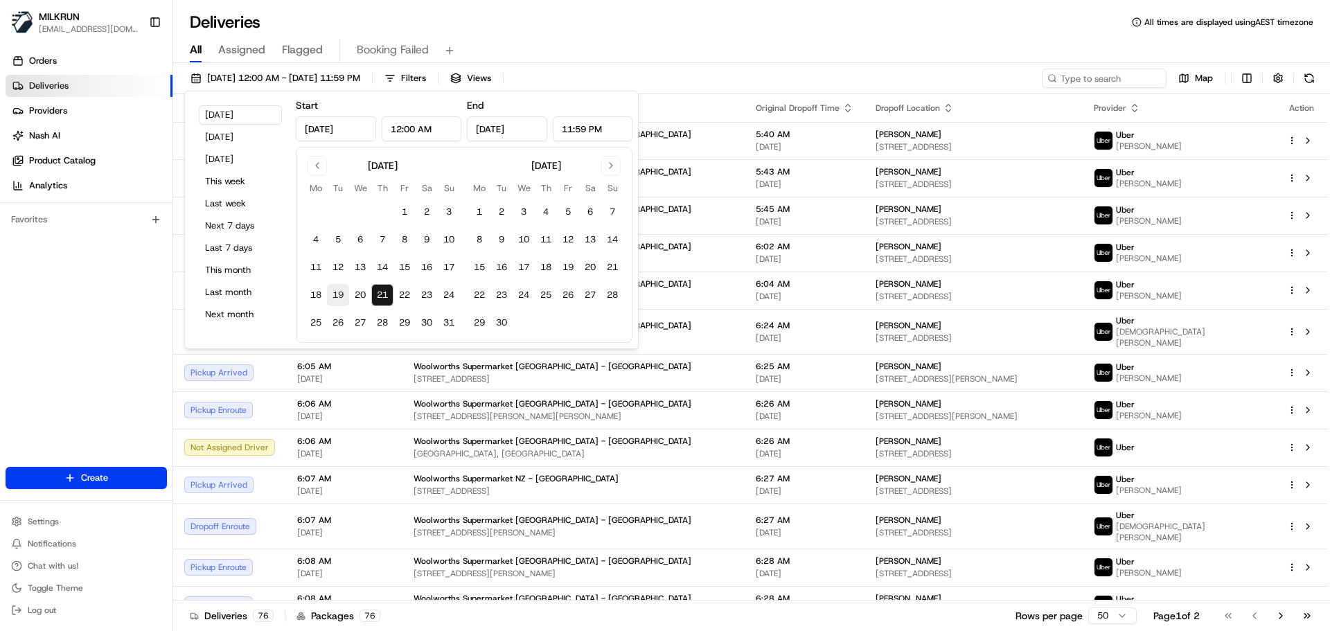
click at [341, 295] on button "19" at bounding box center [338, 295] width 22 height 22
type input "Aug 19, 2025"
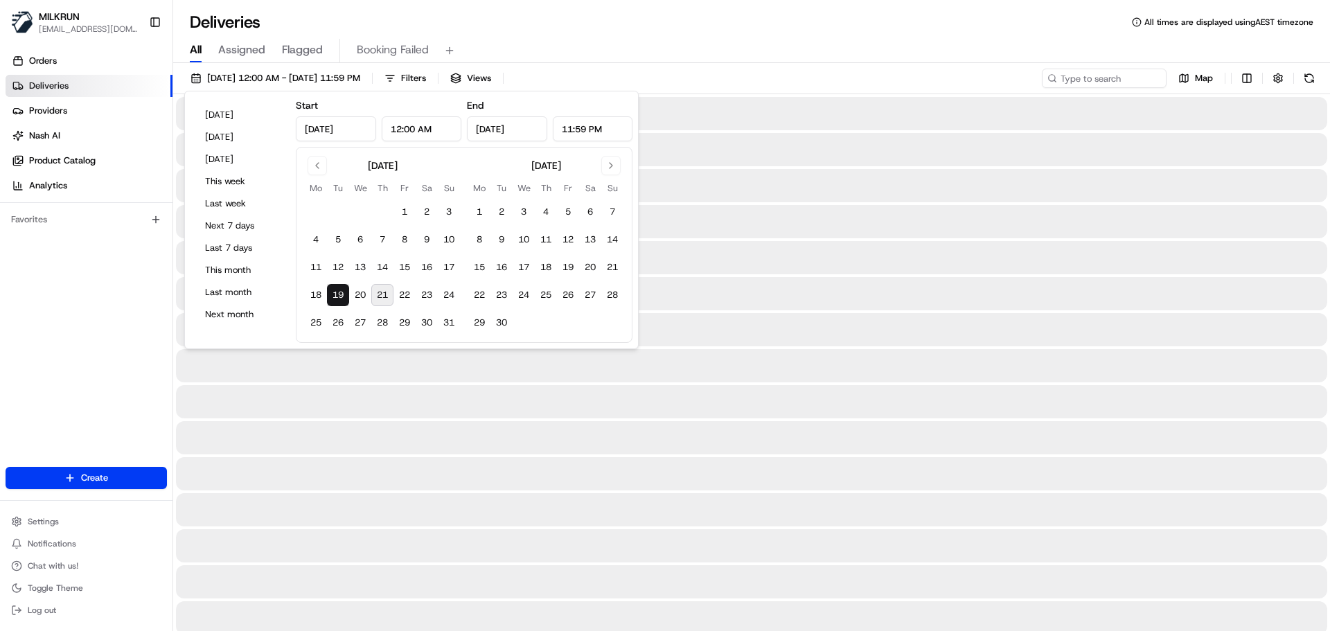
click at [744, 37] on div "All Assigned Flagged Booking Failed" at bounding box center [751, 48] width 1157 height 30
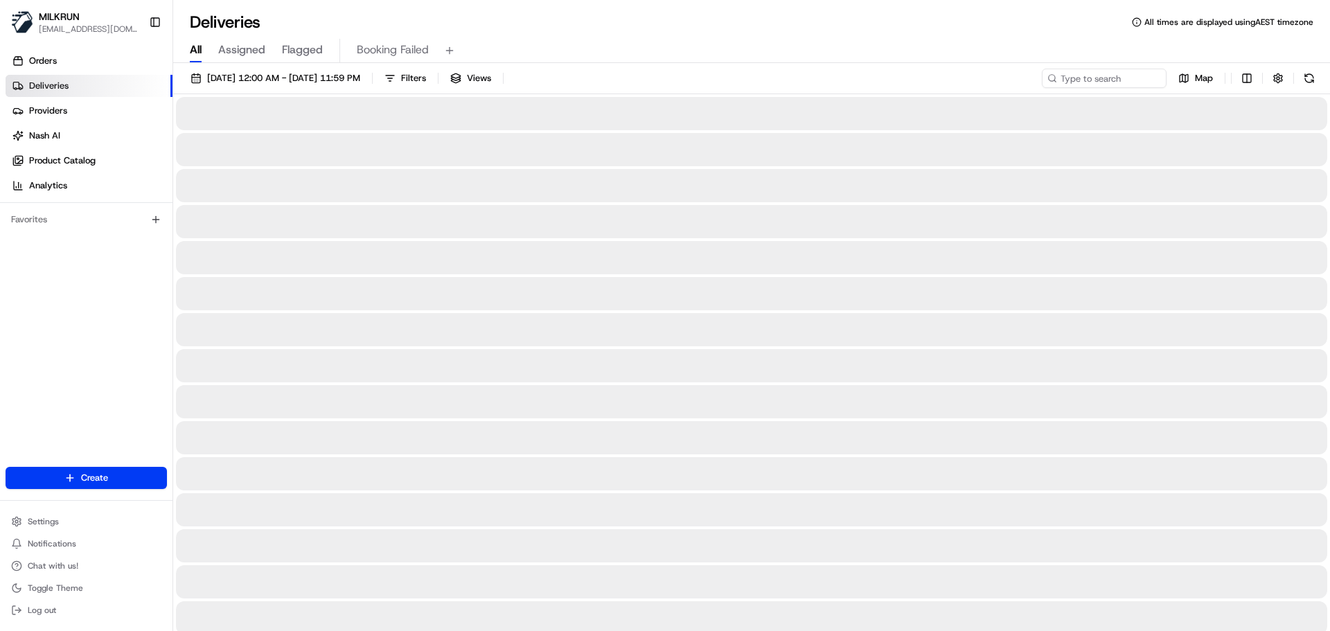
click at [1057, 75] on div at bounding box center [1104, 78] width 125 height 19
click at [1060, 72] on input at bounding box center [1083, 78] width 166 height 19
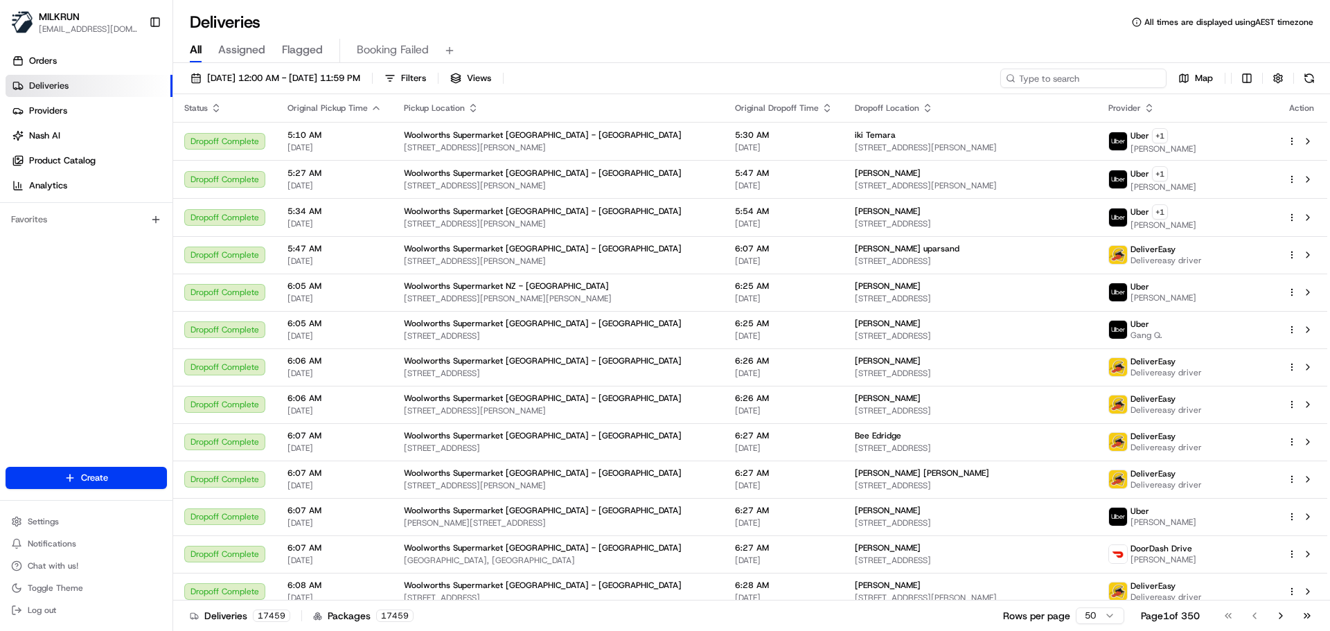
paste input "[PERSON_NAME]"
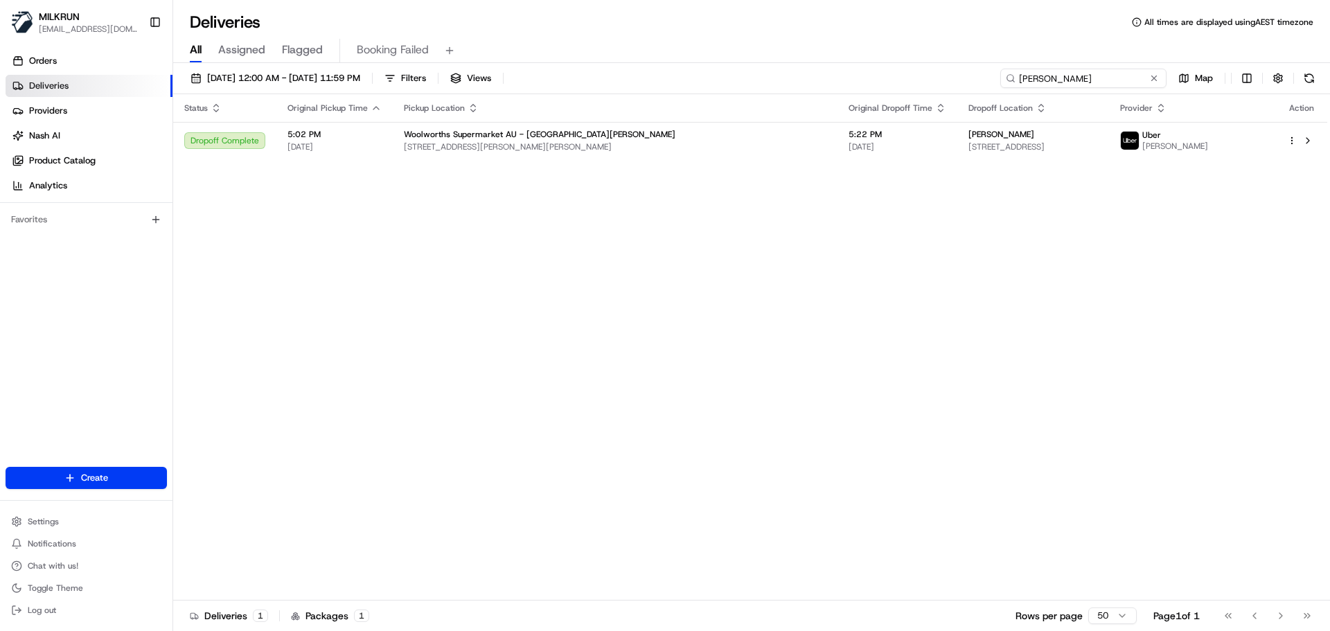
type input "[PERSON_NAME]"
click at [645, 159] on div "Status Original Pickup Time Pickup Location Original Dropoff Time Dropoff Locat…" at bounding box center [750, 347] width 1154 height 506
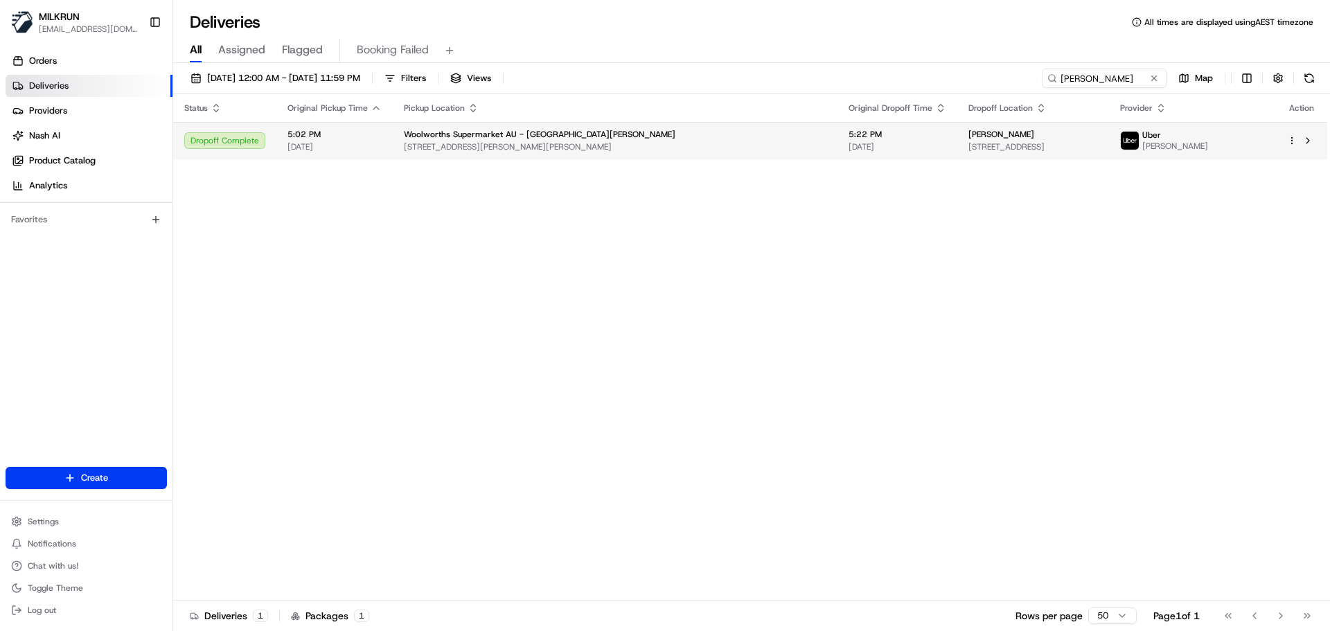
click at [661, 142] on span "[STREET_ADDRESS][PERSON_NAME][PERSON_NAME]" at bounding box center [615, 146] width 422 height 11
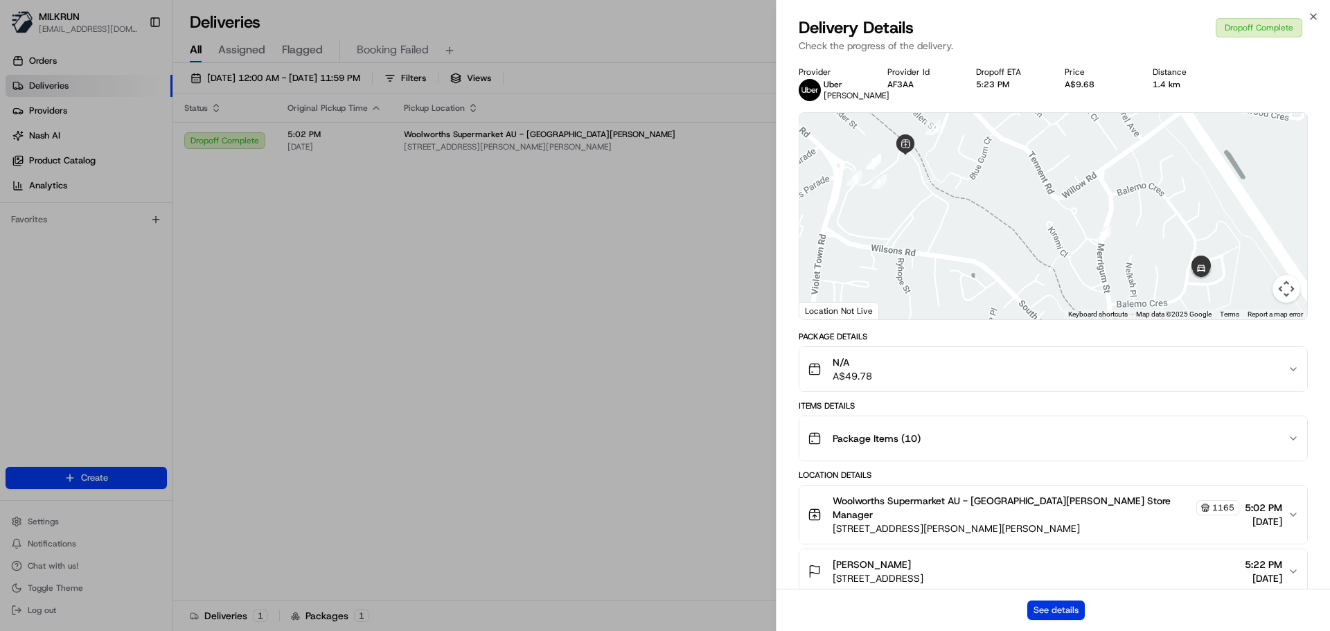
click at [1081, 602] on button "See details" at bounding box center [1055, 609] width 57 height 19
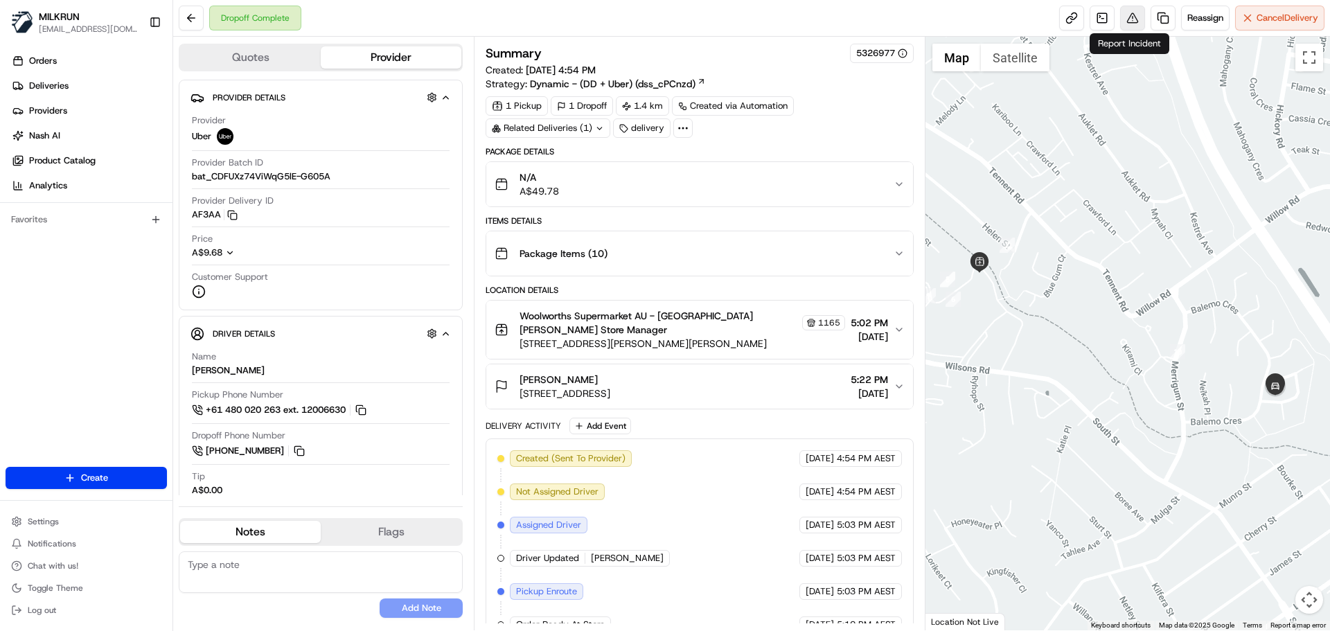
click at [1130, 17] on button at bounding box center [1132, 18] width 25 height 25
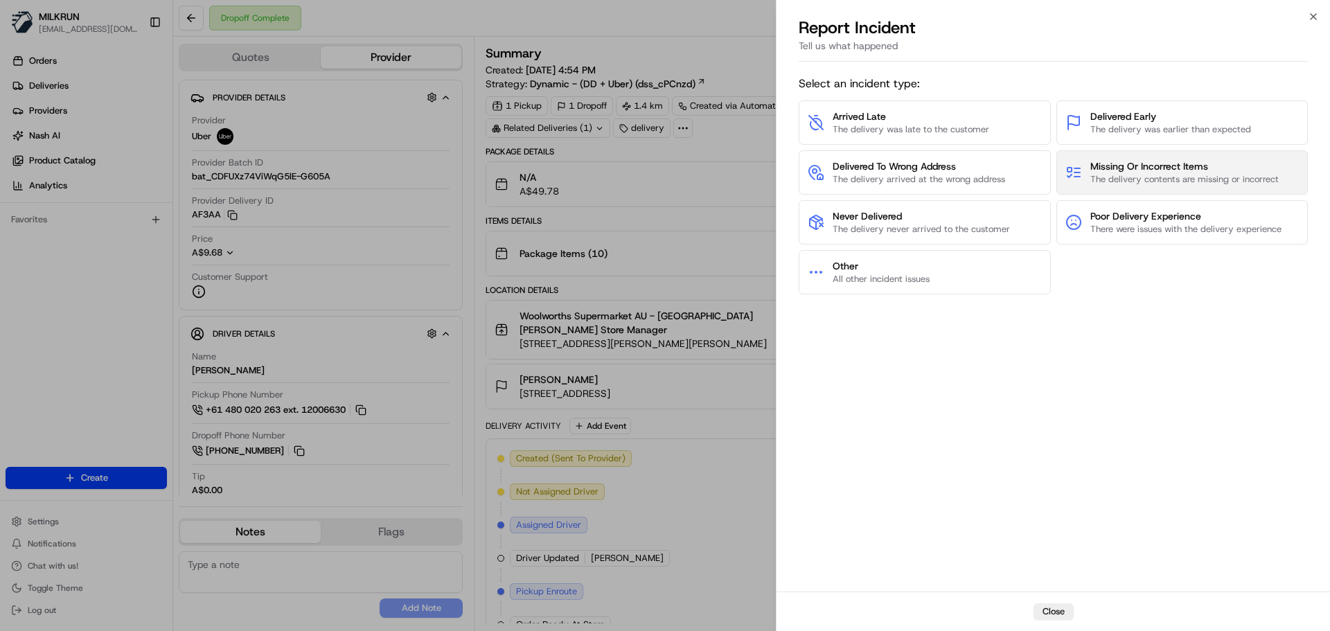
click at [1200, 186] on button "Missing Or Incorrect Items The delivery contents are missing or incorrect" at bounding box center [1182, 172] width 252 height 44
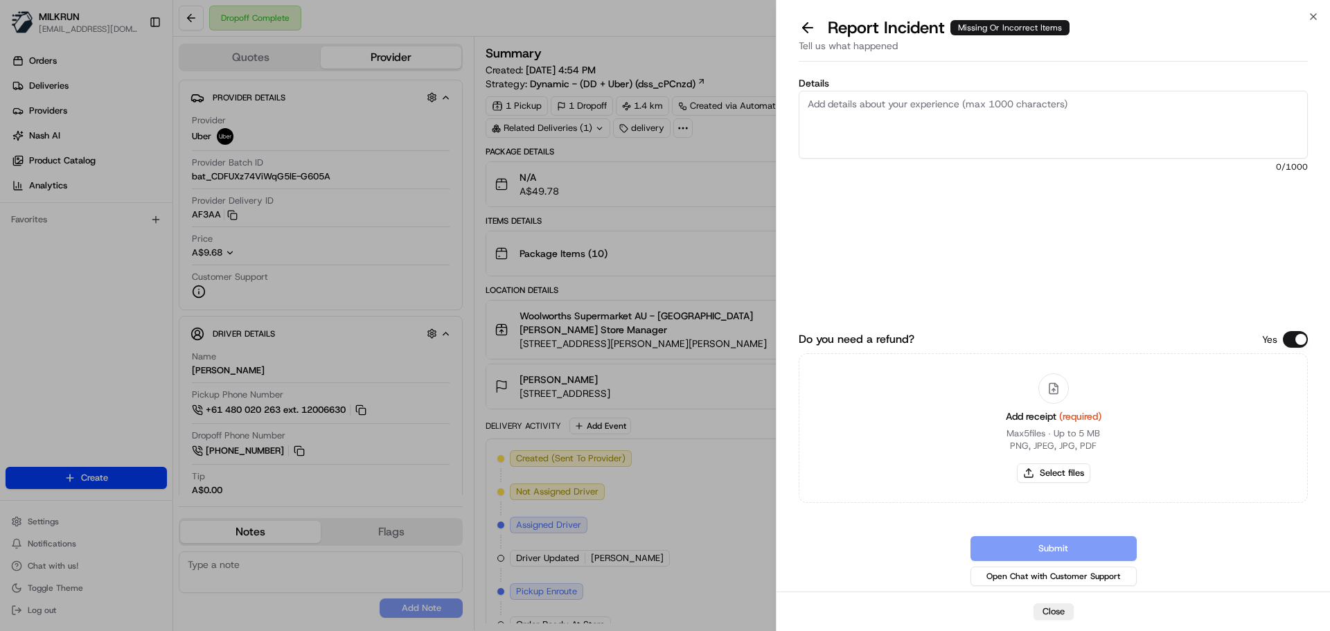
click at [1024, 111] on textarea "Details" at bounding box center [1053, 125] width 509 height 68
paste textarea "Spoke to the store who had confirmed all items were handed over to the driver, …"
paste textarea "Chicken, prawns, tuna, lemon juice"
drag, startPoint x: 990, startPoint y: 139, endPoint x: 924, endPoint y: 150, distance: 66.7
click at [924, 150] on textarea "Spoke to the store who had confirmed all items were handed over to the driver, …" at bounding box center [1053, 125] width 509 height 68
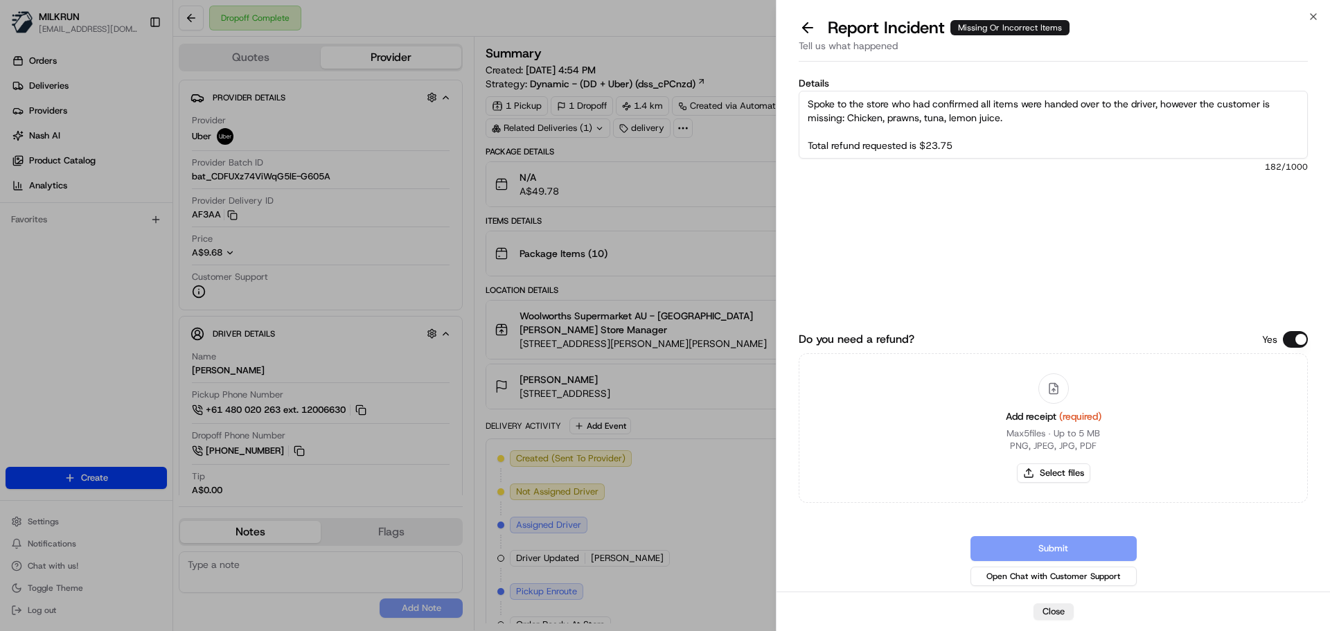
type textarea "Spoke to the store who had confirmed all items were handed over to the driver, …"
click at [1039, 474] on button "Select files" at bounding box center [1053, 472] width 73 height 19
type input "C:\fakepath\Screenshot [DATE] 062050.png"
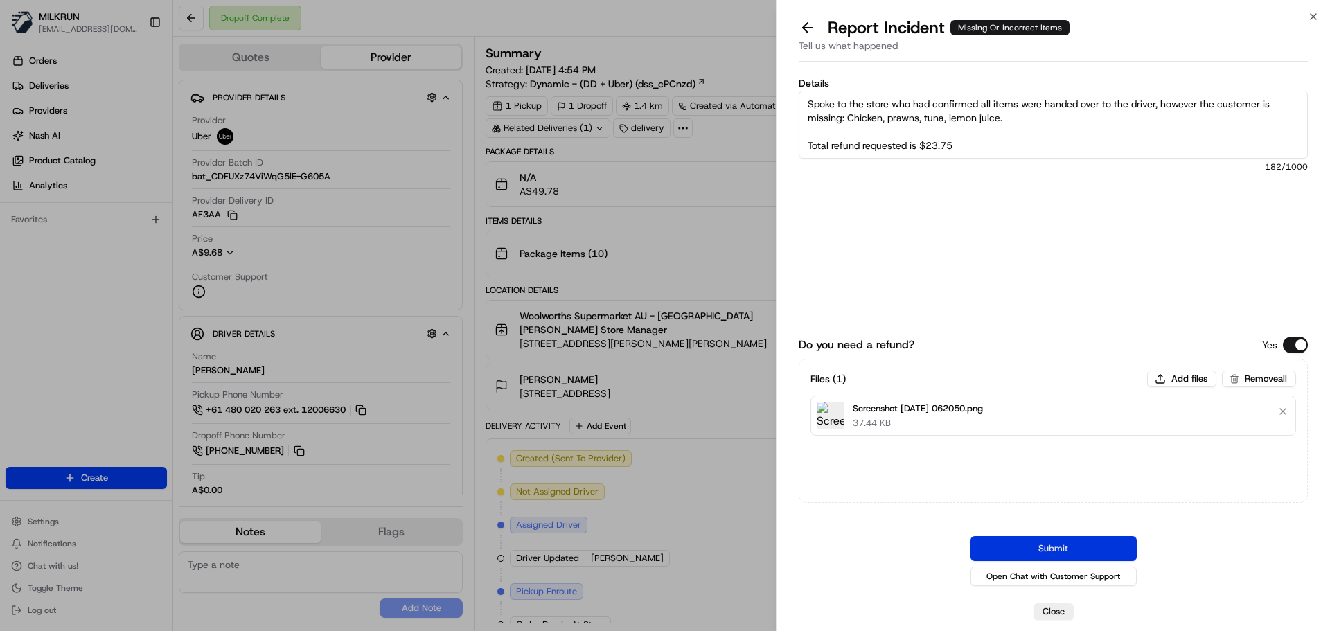
click at [1049, 540] on button "Submit" at bounding box center [1053, 548] width 166 height 25
